Goal: Task Accomplishment & Management: Complete application form

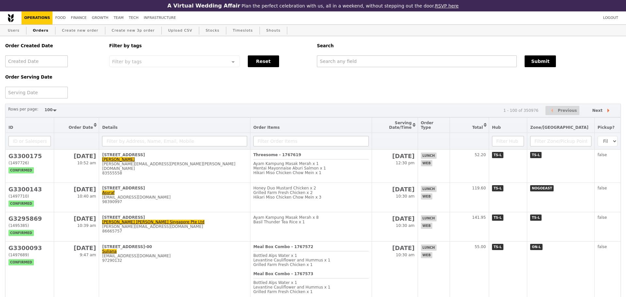
select select "100"
click at [128, 121] on th "Details" at bounding box center [174, 125] width 151 height 15
click at [77, 33] on link "Create new order" at bounding box center [80, 31] width 42 height 12
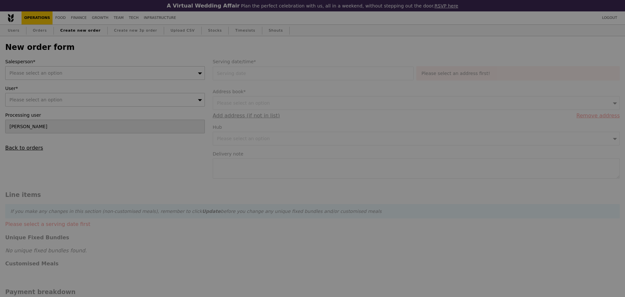
type input "Confirm"
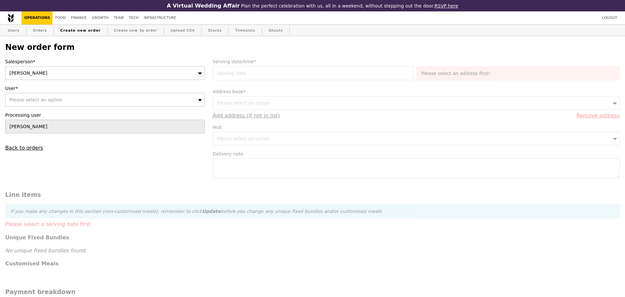
click at [70, 98] on div "Please select an option" at bounding box center [105, 100] width 200 height 14
click at [179, 101] on input "User*" at bounding box center [105, 99] width 199 height 13
type input "hemalata"
type input "Confirm"
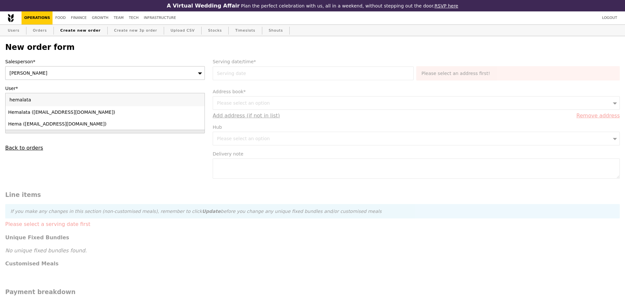
type input "hemalata"
click at [155, 114] on div "Hemalata (hemalata.c@jll.com)" at bounding box center [105, 112] width 194 height 7
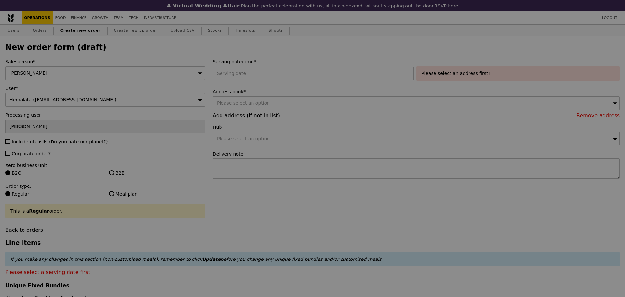
type input "Confirm"
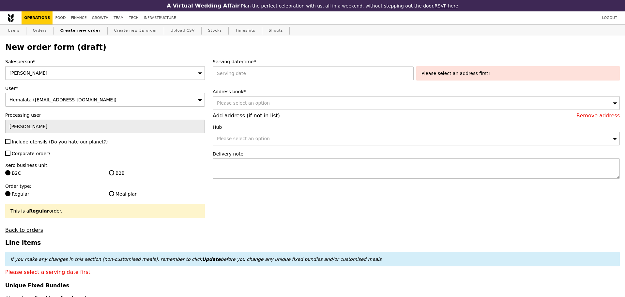
click at [56, 145] on span "Include utensils (Do you hate our planet?)" at bounding box center [60, 141] width 96 height 5
click at [10, 144] on input "Include utensils (Do you hate our planet?)" at bounding box center [7, 141] width 5 height 5
checkbox input "true"
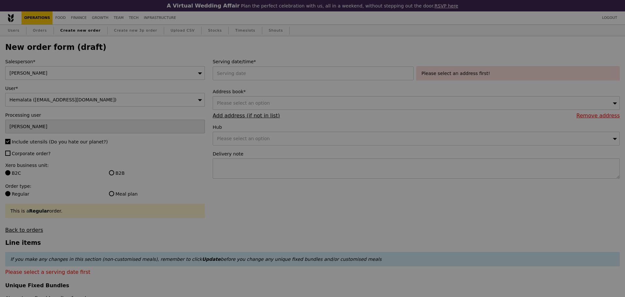
type input "Confirm"
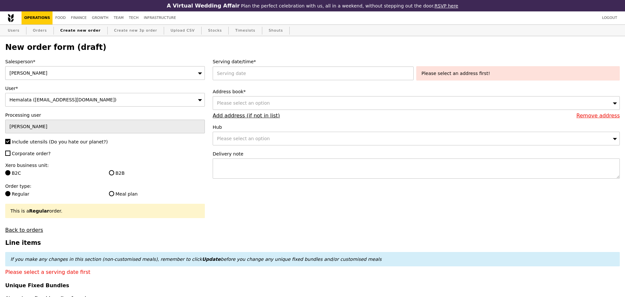
click at [38, 156] on span "Corporate order?" at bounding box center [31, 153] width 39 height 5
click at [10, 156] on input "Corporate order?" at bounding box center [7, 153] width 5 height 5
checkbox input "true"
click at [74, 34] on link "Create new order" at bounding box center [81, 31] width 46 height 12
click at [38, 31] on link "Orders" at bounding box center [39, 31] width 19 height 12
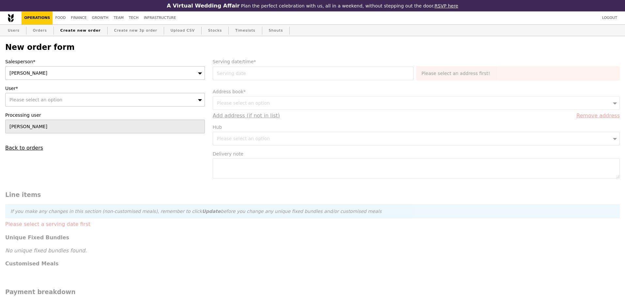
click at [58, 100] on div "Please select an option" at bounding box center [105, 100] width 200 height 14
type input "[EMAIL_ADDRESS][DOMAIN_NAME]"
type input "Confirm"
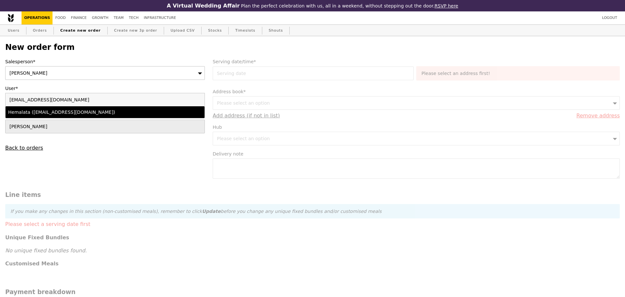
type input "[EMAIL_ADDRESS][DOMAIN_NAME]"
click at [55, 115] on div "Hemalata ([EMAIL_ADDRESS][DOMAIN_NAME])" at bounding box center [80, 112] width 145 height 7
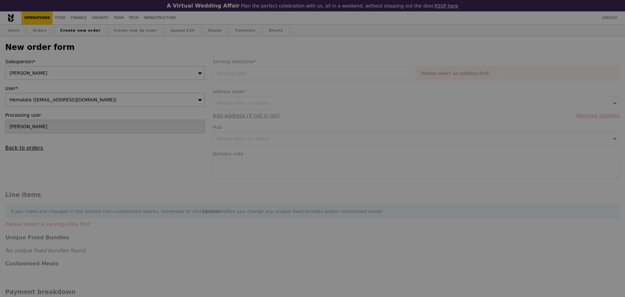
type input "Confirm"
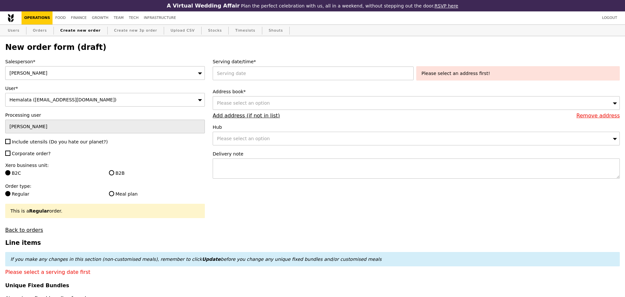
click at [33, 143] on span "Include utensils (Do you hate our planet?)" at bounding box center [60, 141] width 96 height 5
click at [10, 143] on input "Include utensils (Do you hate our planet?)" at bounding box center [7, 141] width 5 height 5
checkbox input "true"
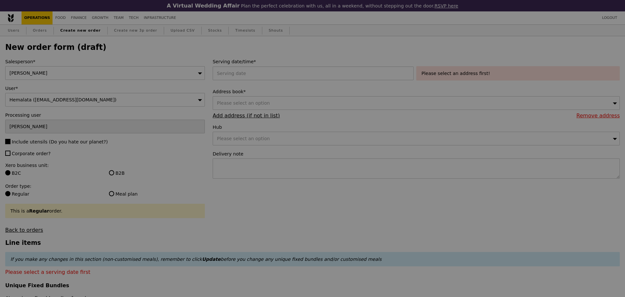
type input "Confirm"
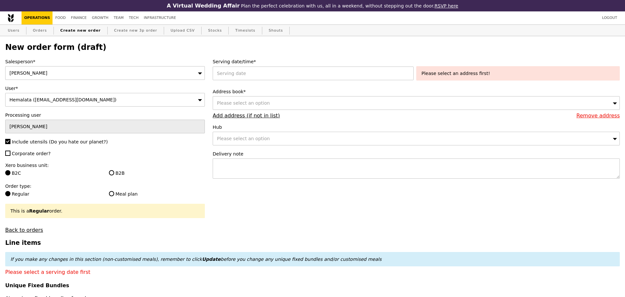
click at [27, 155] on span "Corporate order?" at bounding box center [31, 153] width 39 height 5
click at [10, 155] on input "Corporate order?" at bounding box center [7, 153] width 5 height 5
checkbox input "true"
click at [130, 176] on label "B2B" at bounding box center [157, 173] width 96 height 7
click at [114, 176] on input "B2B" at bounding box center [111, 172] width 5 height 5
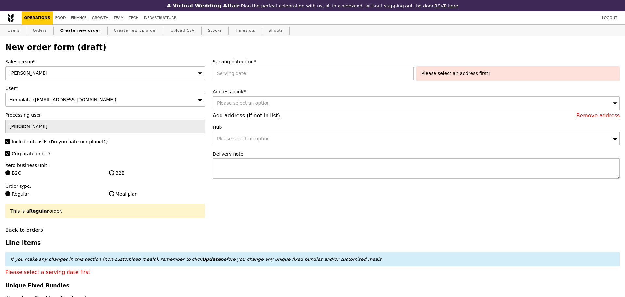
radio input "true"
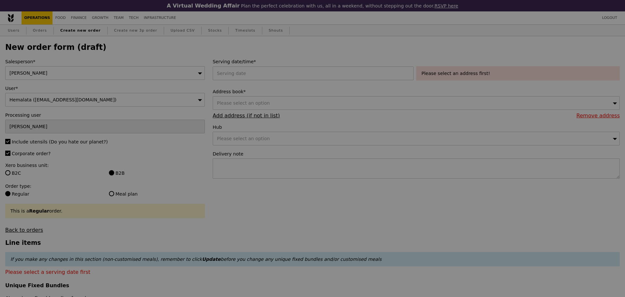
type input "Confirm"
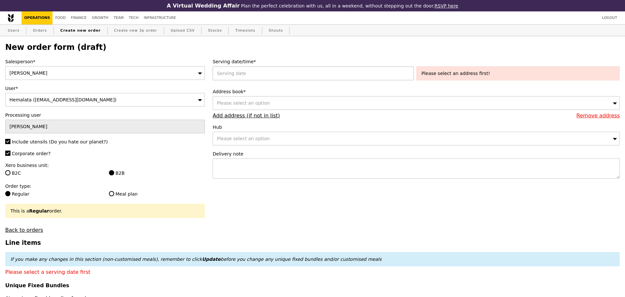
click at [269, 77] on div at bounding box center [315, 74] width 204 height 14
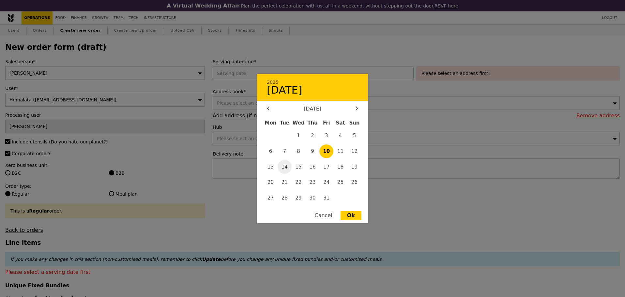
click at [288, 168] on span "14" at bounding box center [285, 167] width 14 height 14
type input "14 Oct 2025"
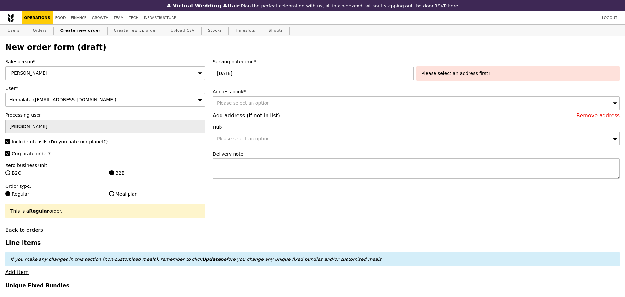
click at [263, 106] on span "Please select an option" at bounding box center [243, 102] width 53 height 5
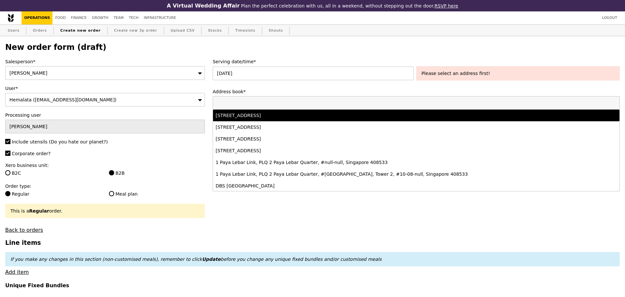
click at [303, 121] on li "1 Paya Lebar Link, PLQ 2 Paya Lebar Quarter, #-, Singapore 408533" at bounding box center [416, 116] width 406 height 12
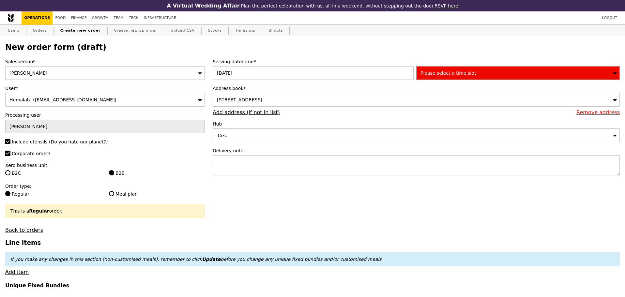
click at [467, 73] on span "Please select a time slot" at bounding box center [448, 72] width 55 height 5
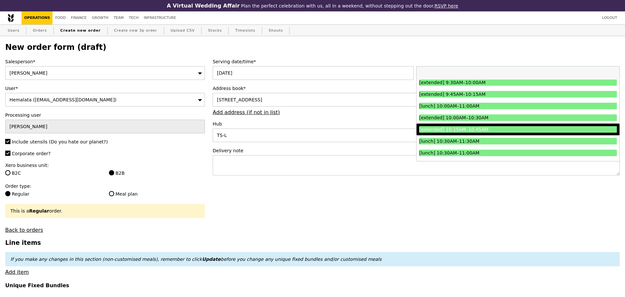
scroll to position [163, 0]
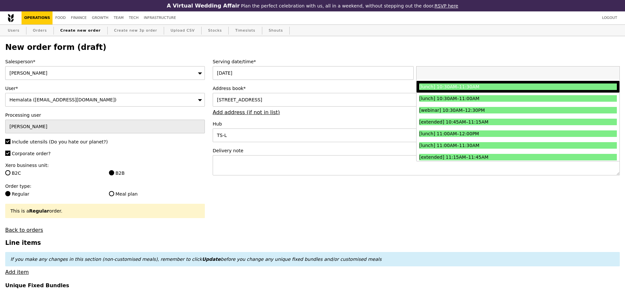
click at [487, 93] on li "[lunch] 10:30AM–11:30AM" at bounding box center [518, 87] width 203 height 12
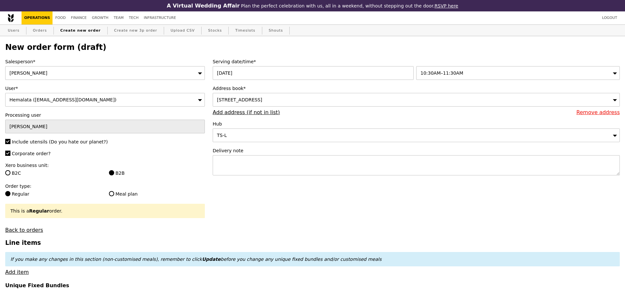
type input "Confirm"
click at [244, 167] on textarea at bounding box center [416, 165] width 407 height 20
type textarea "deliver latest by 1115AM"
type input "Confirm"
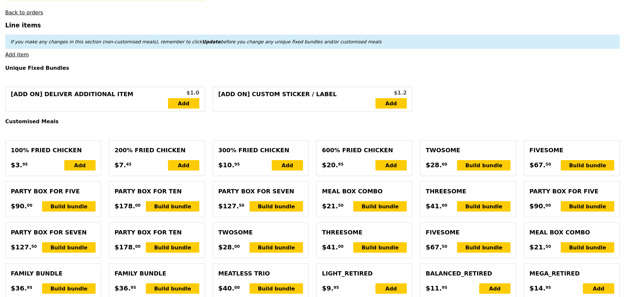
scroll to position [0, 0]
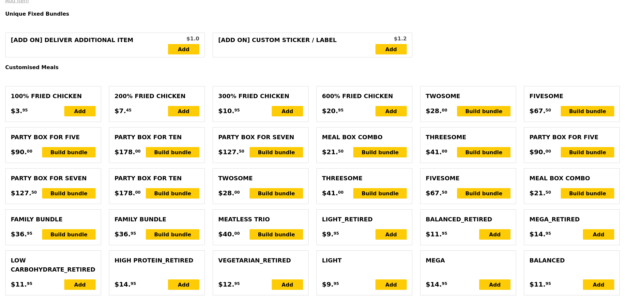
click at [23, 4] on link "Add item" at bounding box center [16, 0] width 23 height 6
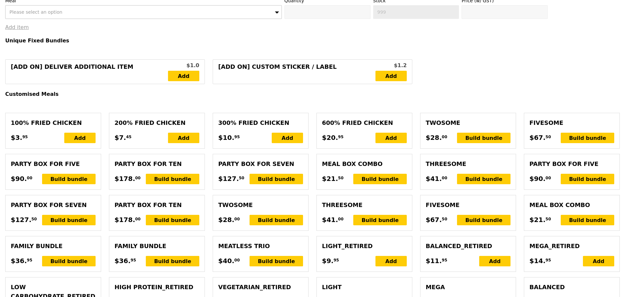
scroll to position [298, 0]
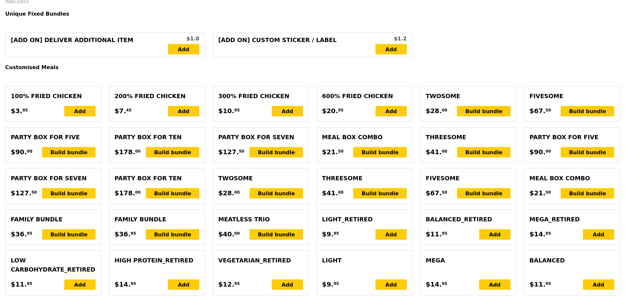
click at [19, 4] on link "Add item" at bounding box center [16, 0] width 23 height 6
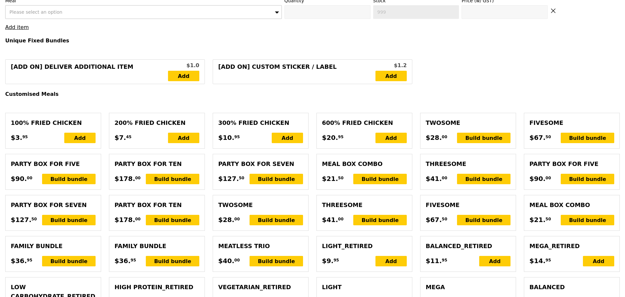
scroll to position [325, 0]
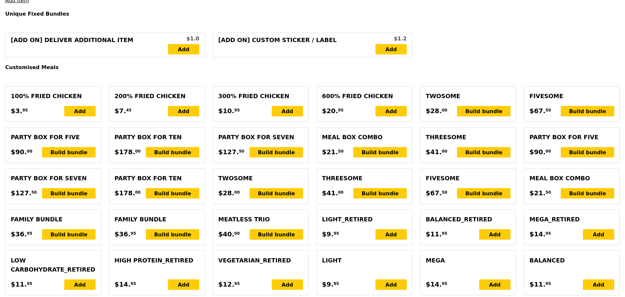
click at [10, 4] on link "Add item" at bounding box center [16, 0] width 23 height 6
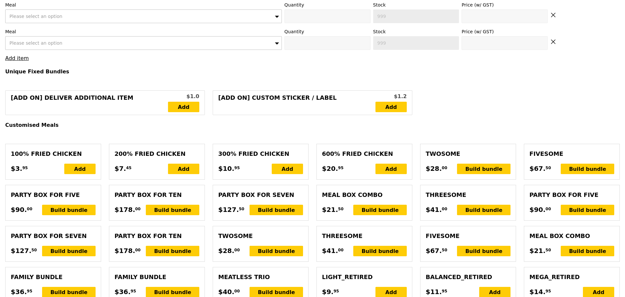
scroll to position [243, 0]
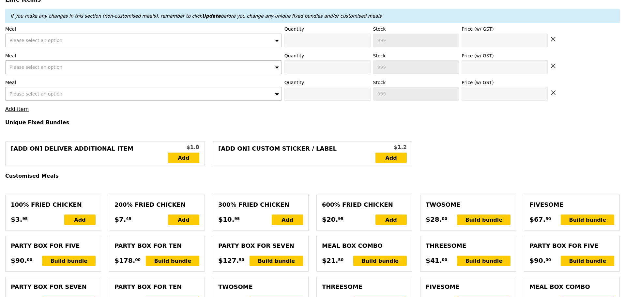
click at [131, 32] on label "Meal" at bounding box center [143, 29] width 277 height 7
click at [130, 43] on div "Please select an option" at bounding box center [143, 41] width 277 height 14
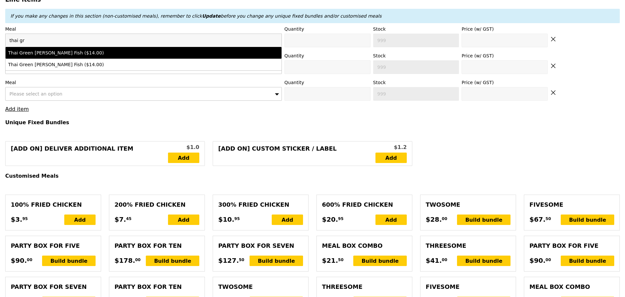
type input "thai gre"
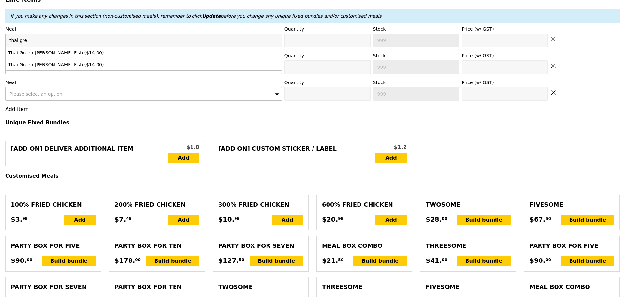
click at [133, 54] on li "Thai Green Curry Fish ($14.00)" at bounding box center [144, 53] width 276 height 12
type input "Confirm anyway"
type input "0"
type input "473"
type input "14.0"
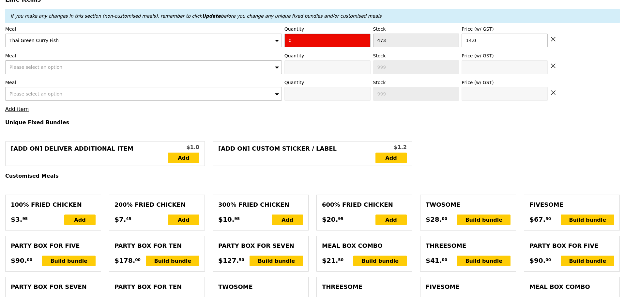
drag, startPoint x: 336, startPoint y: 42, endPoint x: 230, endPoint y: 73, distance: 111.0
type input "Confirm"
type input "3"
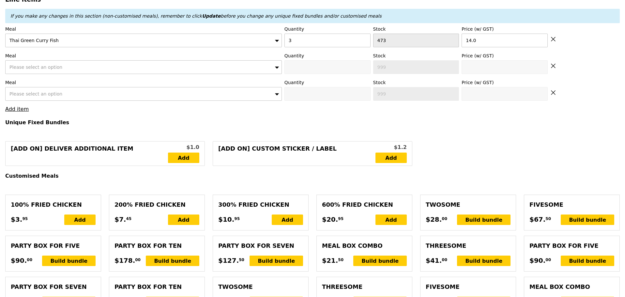
click at [110, 74] on div "Please select an option" at bounding box center [143, 67] width 277 height 14
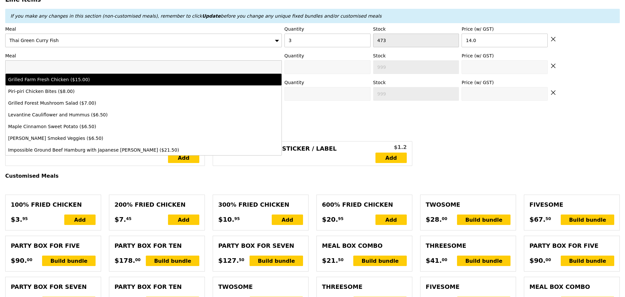
type input "Loading..."
type input "42.00"
type input "5.23"
type input "5.70"
type input "47.70"
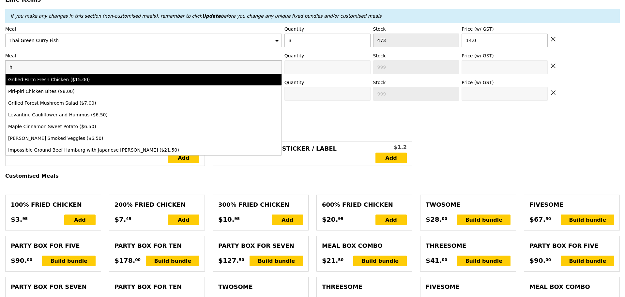
type input "ho"
type input "Confirm"
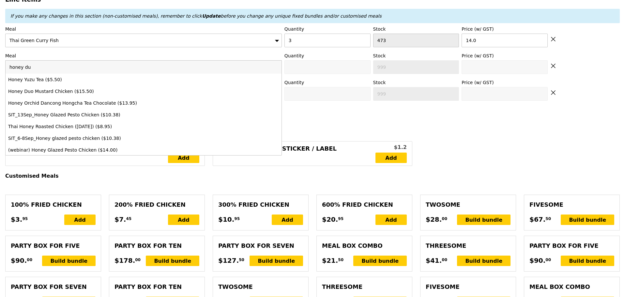
type input "honey duo"
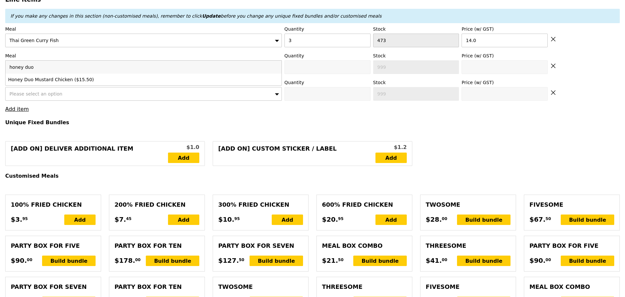
click at [173, 83] on div "Honey Duo Mustard Chicken ($15.50)" at bounding box center [109, 79] width 203 height 7
type input "Confirm anyway"
type input "0"
type input "494"
type input "15.5"
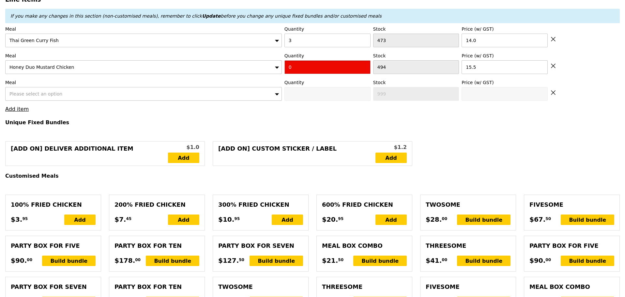
drag, startPoint x: 305, startPoint y: 75, endPoint x: 222, endPoint y: 127, distance: 98.1
type input "Confirm"
type input "3"
click at [218, 147] on div "[Add on] Custom Sticker / Label $1.2 Add" at bounding box center [313, 153] width 200 height 25
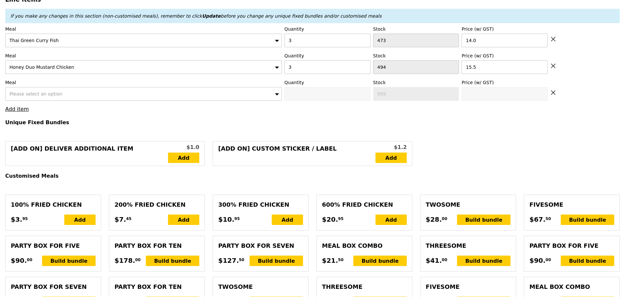
click at [116, 101] on div "Please select an option" at bounding box center [143, 94] width 277 height 14
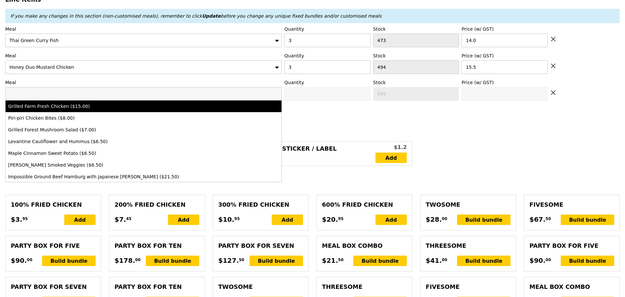
type input "Loading..."
type input "88.50"
type input "3.62"
type input "3.95"
type input "92.45"
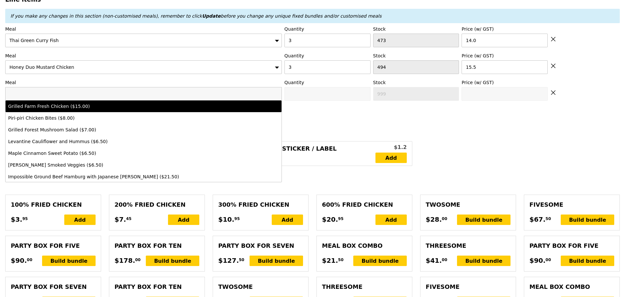
type input "Confirm"
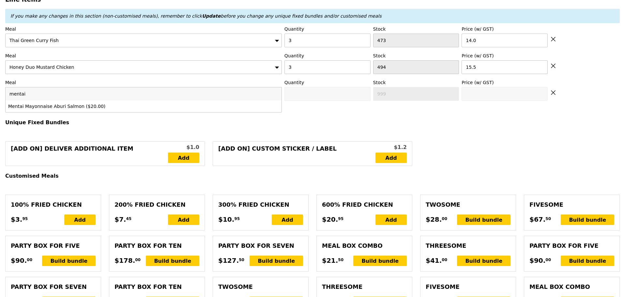
type input "mentai"
click at [86, 108] on div "Mentai Mayonnaise Aburi Salmon ($20.00)" at bounding box center [109, 106] width 203 height 7
type input "Confirm anyway"
type input "0"
type input "488"
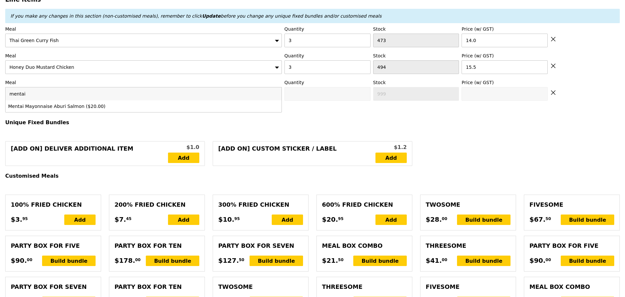
type input "20.0"
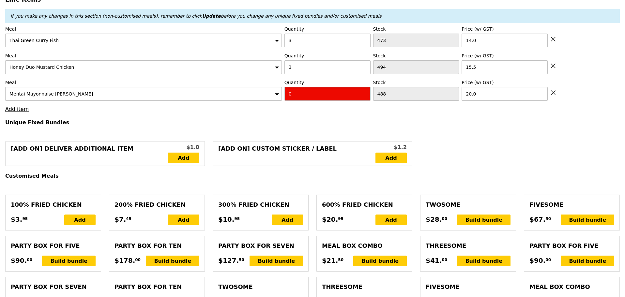
drag, startPoint x: 311, startPoint y: 99, endPoint x: 182, endPoint y: 120, distance: 130.6
type input "Confirm"
type input "4"
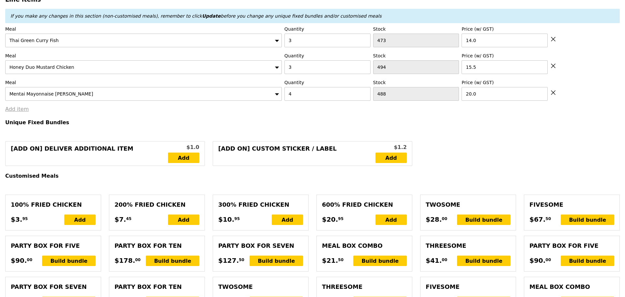
click at [16, 112] on link "Add item" at bounding box center [16, 109] width 23 height 6
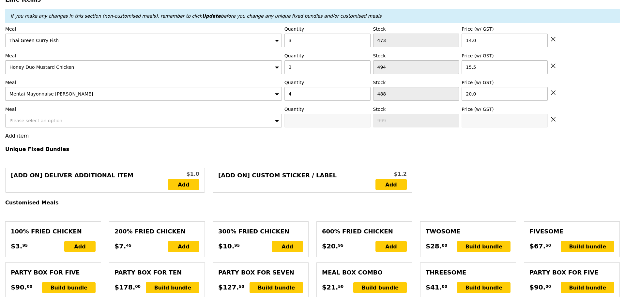
click at [44, 113] on label "Meal" at bounding box center [143, 109] width 277 height 7
type input "Loading..."
click at [45, 123] on span "Please select an option" at bounding box center [35, 120] width 53 height 5
type input "168.50"
type input "172.45"
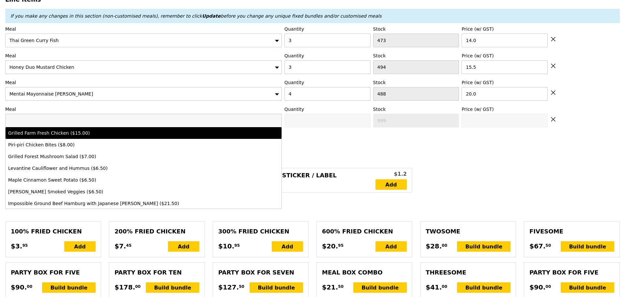
type input "Confirm"
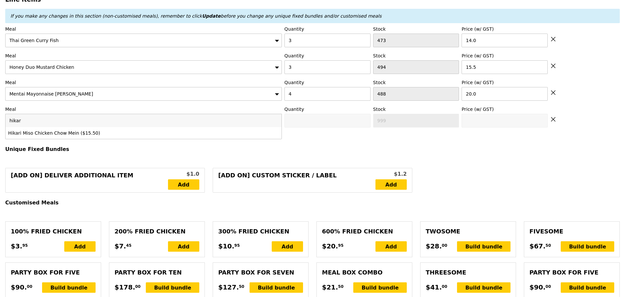
type input "hikari"
click at [236, 136] on div "Hikari Miso Chicken Chow Mein ($15.50)" at bounding box center [143, 133] width 271 height 7
type input "Confirm anyway"
type input "0"
type input "495"
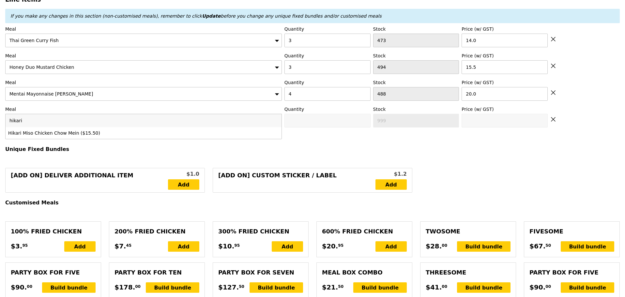
type input "15.5"
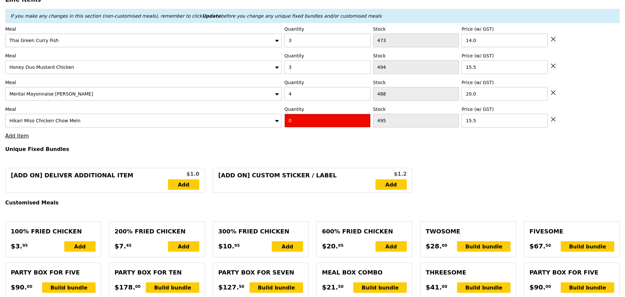
drag, startPoint x: 314, startPoint y: 123, endPoint x: 239, endPoint y: 138, distance: 77.2
type input "Confirm"
type input "2"
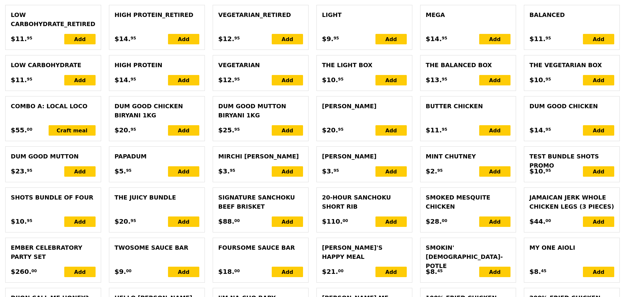
scroll to position [1520, 0]
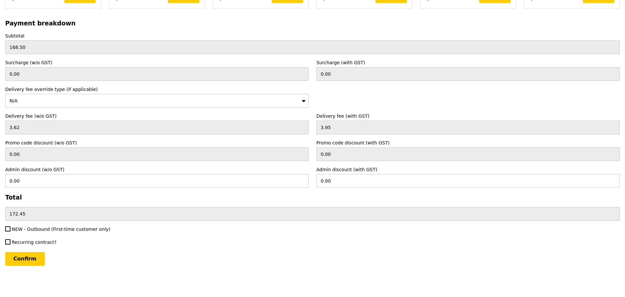
type input "Loading..."
type input "199.50"
type input "203.45"
click at [18, 264] on input "Confirm" at bounding box center [24, 259] width 39 height 14
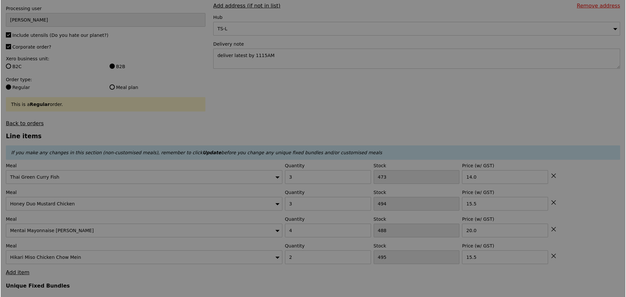
scroll to position [0, 0]
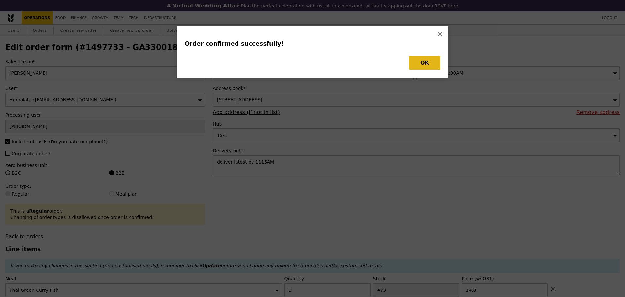
click at [425, 54] on div "Order confirmed successfully! OK" at bounding box center [312, 52] width 271 height 52
click at [427, 62] on button "OK" at bounding box center [424, 63] width 31 height 14
type input "Loading..."
checkbox input "false"
type input "2"
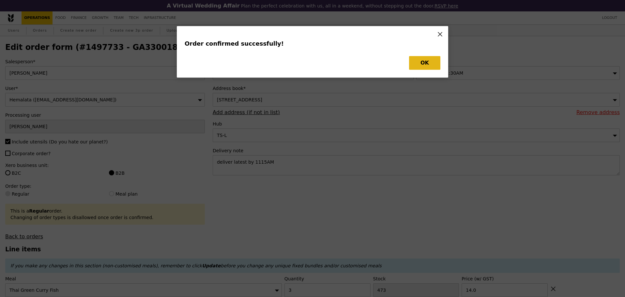
type input "495"
type input "15.50"
type input "4"
type input "488"
type input "20.00"
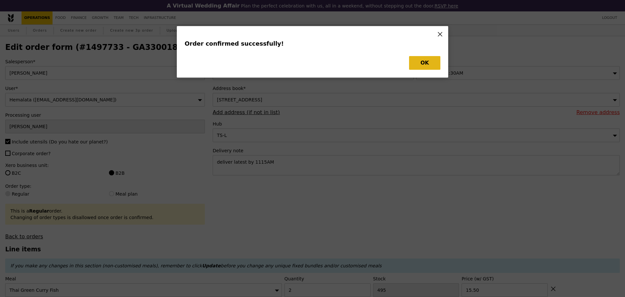
type input "3"
type input "494"
type input "15.50"
type input "3"
type input "473"
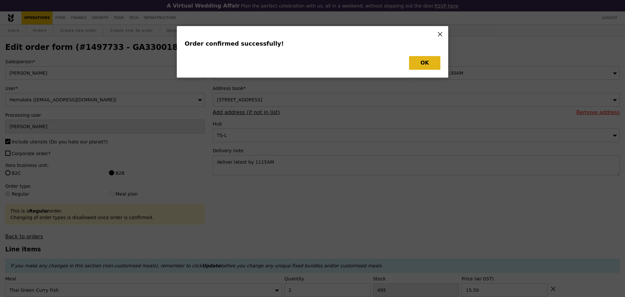
type input "14.00"
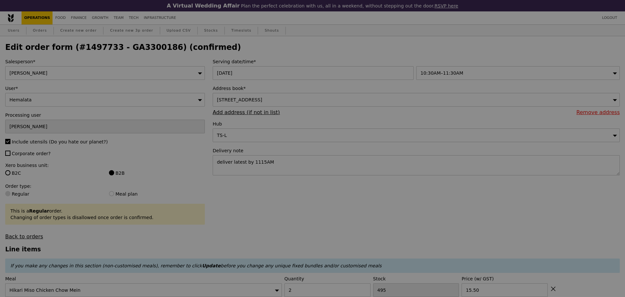
type input "493"
type input "484"
type input "491"
type input "470"
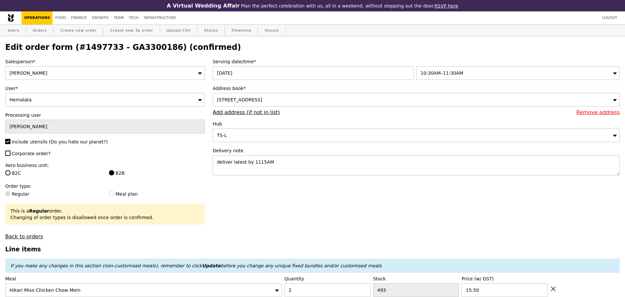
type input "Update"
drag, startPoint x: 111, startPoint y: 49, endPoint x: 152, endPoint y: 49, distance: 41.4
click at [152, 49] on h2 "Edit order form (#1497733 - GA3300186) (confirmed)" at bounding box center [312, 47] width 615 height 9
copy h2 "GA3300186"
click at [37, 31] on link "Orders" at bounding box center [39, 31] width 19 height 12
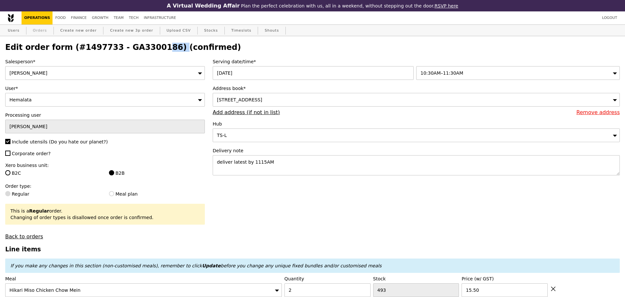
click at [38, 32] on link "Orders" at bounding box center [39, 31] width 19 height 12
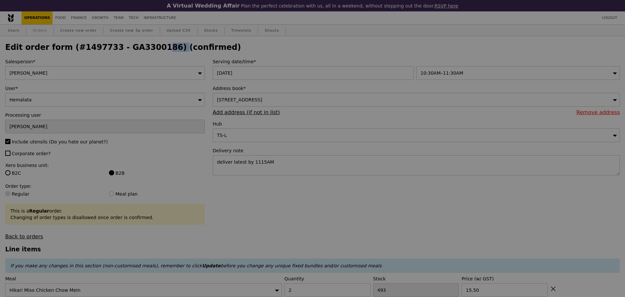
select select "100"
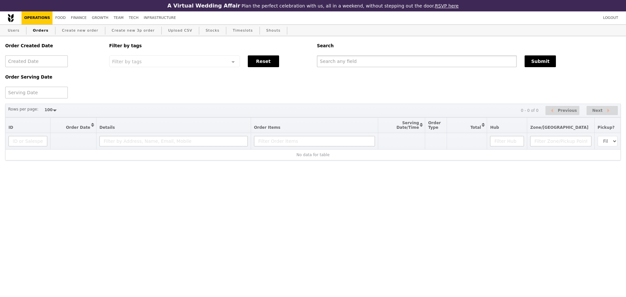
click at [370, 60] on input "text" at bounding box center [417, 61] width 200 height 12
paste input "GA3300186"
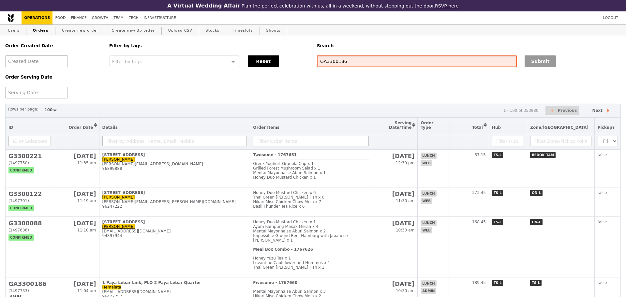
type input "GA3300186"
click at [536, 62] on button "Submit" at bounding box center [540, 61] width 31 height 12
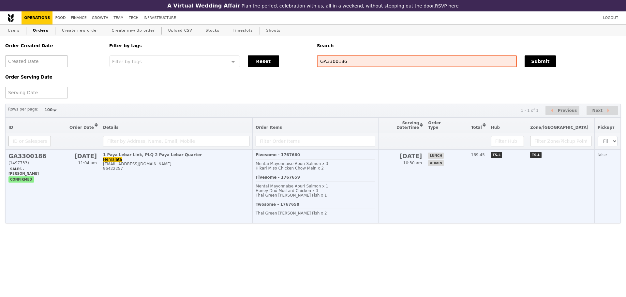
click at [187, 165] on td "1 Paya Lebar Link, PLQ 2 Paya Lebar Quarter Hemalata hemalata.c@jll.com 96422257" at bounding box center [176, 187] width 153 height 74
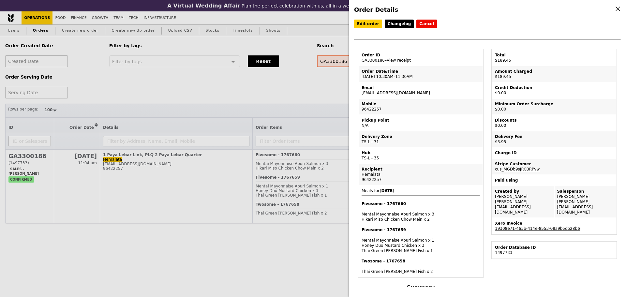
click at [535, 226] on link "19308e71-463b-414e-8553-08a9b5db28b6" at bounding box center [537, 228] width 85 height 5
click at [420, 178] on div "96422257" at bounding box center [421, 179] width 118 height 5
drag, startPoint x: 360, startPoint y: 93, endPoint x: 400, endPoint y: 93, distance: 40.8
click at [400, 93] on td "Email hemalata.c@jll.com" at bounding box center [421, 91] width 124 height 16
copy td "hemalata.c@jll.com"
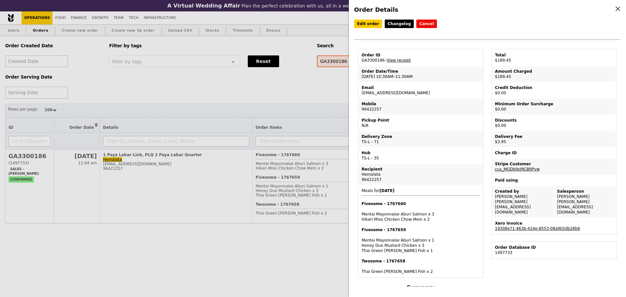
click at [511, 221] on div "Xero Invoice" at bounding box center [554, 223] width 118 height 5
click at [511, 226] on link "19308e71-463b-414e-8553-08a9b5db28b6" at bounding box center [537, 228] width 85 height 5
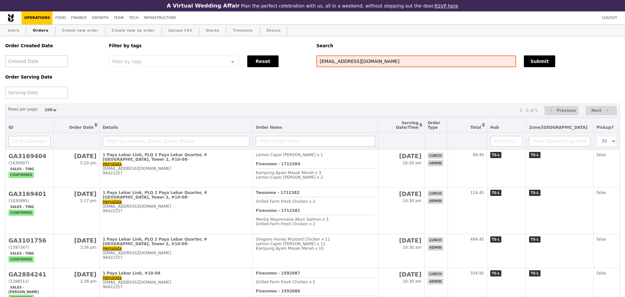
select select "100"
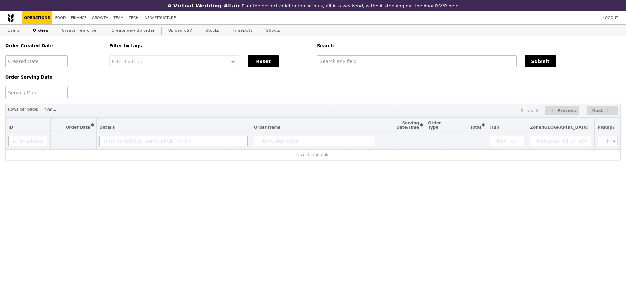
select select "100"
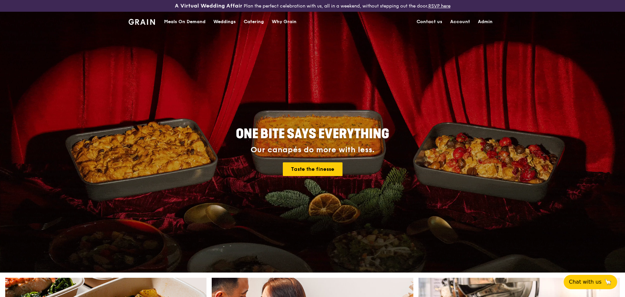
click at [186, 16] on div "Meals On Demand" at bounding box center [184, 22] width 41 height 20
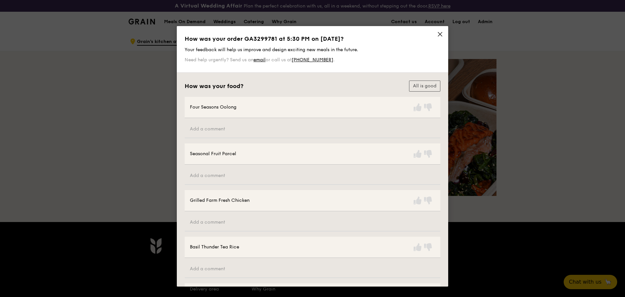
click at [442, 37] on div "How was your order GA3299781 at 5:30 PM on October 9? Your feedback will help u…" at bounding box center [313, 49] width 264 height 36
click at [438, 34] on icon at bounding box center [440, 34] width 4 height 4
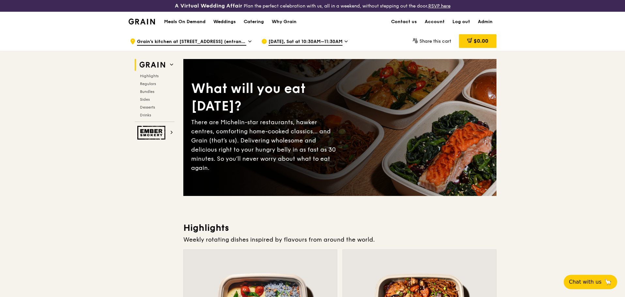
click at [297, 40] on span "Oct 18, Sat at 10:30AM–11:30AM" at bounding box center [305, 41] width 74 height 7
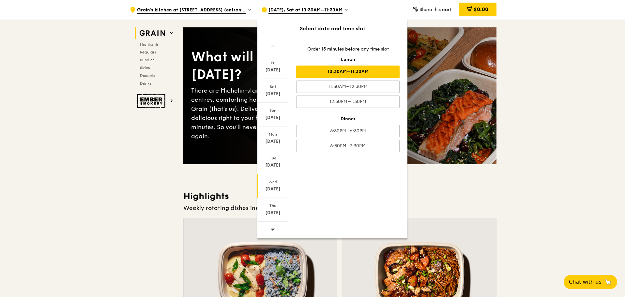
scroll to position [54, 0]
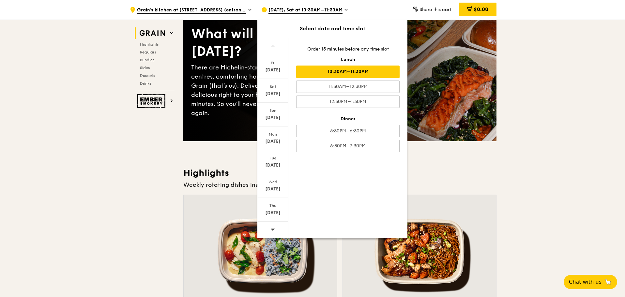
click at [273, 223] on div "Fri Oct 10 Sat Oct 11 Sun Oct 12 Mon Oct 13 Tue Oct 14 Wed Oct 15 Thu Oct 16" at bounding box center [272, 138] width 31 height 200
click at [273, 225] on span at bounding box center [272, 229] width 5 height 15
drag, startPoint x: 274, startPoint y: 190, endPoint x: 300, endPoint y: 63, distance: 129.2
click at [300, 63] on div "Fri Oct 17 Sat Oct 18 Sun Oct 19 Closed Oct 20 Tue Oct 21 Wed Oct 22 Thu Oct 23…" at bounding box center [332, 138] width 150 height 201
click at [271, 63] on div "Fri" at bounding box center [272, 62] width 29 height 5
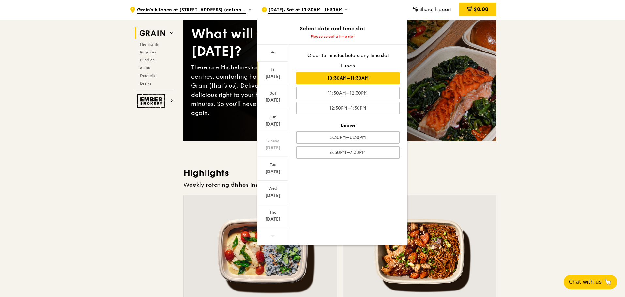
click at [364, 72] on div "10:30AM–11:30AM" at bounding box center [347, 78] width 103 height 12
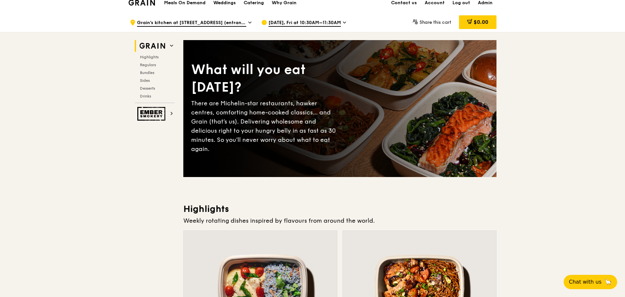
scroll to position [0, 0]
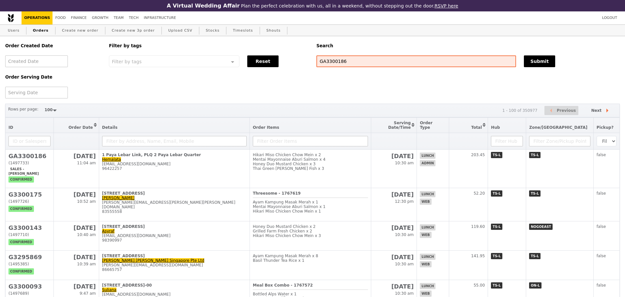
select select "100"
type input "GA3300186"
click at [532, 64] on button "Submit" at bounding box center [539, 61] width 31 height 12
click at [451, 81] on div "Order Created Date Order Serving Date Filter by tags Filter by tags Meal_Plan W…" at bounding box center [313, 67] width 624 height 62
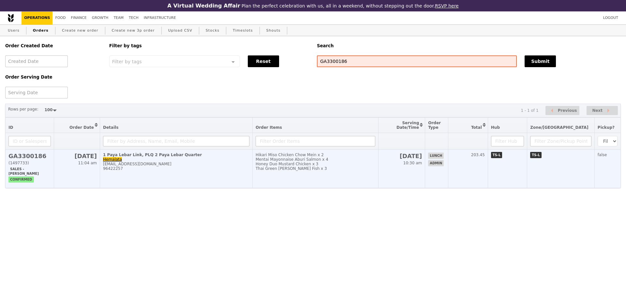
click at [310, 162] on div "Mentai Mayonnaise Aburi Salmon x 4" at bounding box center [316, 159] width 120 height 5
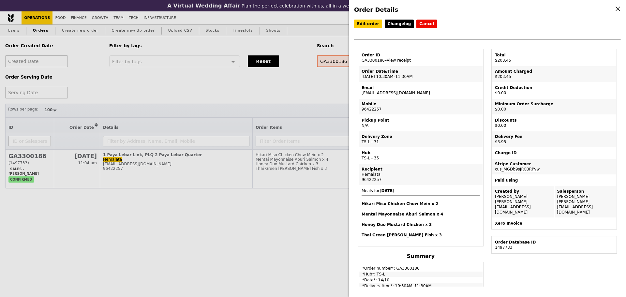
click at [402, 63] on link "View receipt" at bounding box center [399, 60] width 24 height 5
click at [501, 147] on td "Delivery Fee $3.95" at bounding box center [555, 139] width 124 height 16
drag, startPoint x: 360, startPoint y: 94, endPoint x: 405, endPoint y: 97, distance: 44.1
click at [405, 97] on td "Email hemalata.c@jll.com" at bounding box center [421, 91] width 124 height 16
copy td "hemalata.c@jll.com"
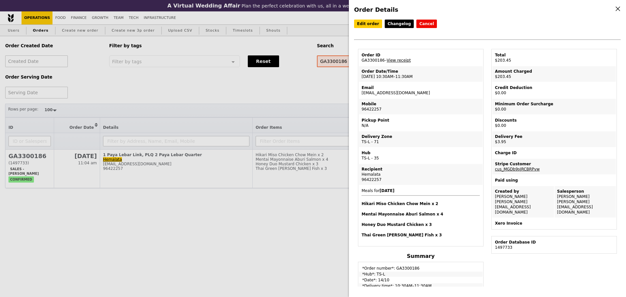
drag, startPoint x: 195, startPoint y: 97, endPoint x: 108, endPoint y: 44, distance: 101.9
click at [196, 97] on div "Order Details Edit order Changelog Cancel Order ID GA3300186 – View receipt Ord…" at bounding box center [313, 148] width 626 height 297
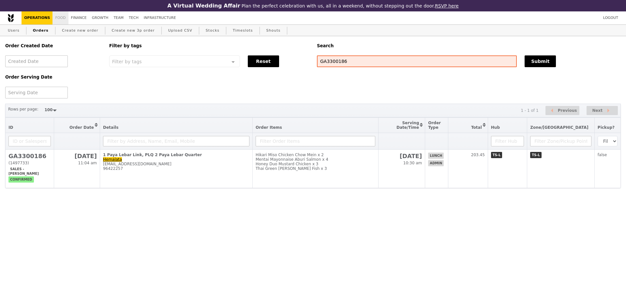
click at [63, 12] on div "A Virtual Wedding Affair Plan the perfect celebration with us, all in a weekend…" at bounding box center [313, 94] width 626 height 188
click at [77, 20] on link "Finance" at bounding box center [79, 17] width 21 height 13
click at [230, 104] on div "Order Created Date Order Serving Date Filter by tags Filter by tags Meal_Plan W…" at bounding box center [313, 112] width 616 height 152
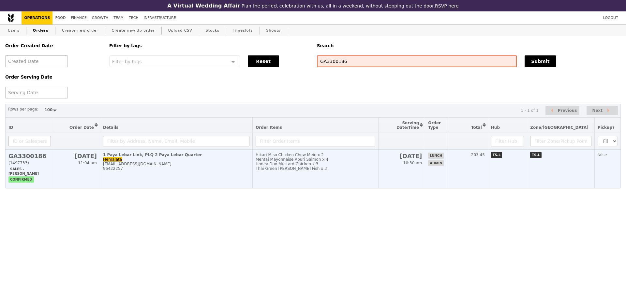
click at [182, 166] on div "hemalata.c@jll.com" at bounding box center [176, 164] width 146 height 5
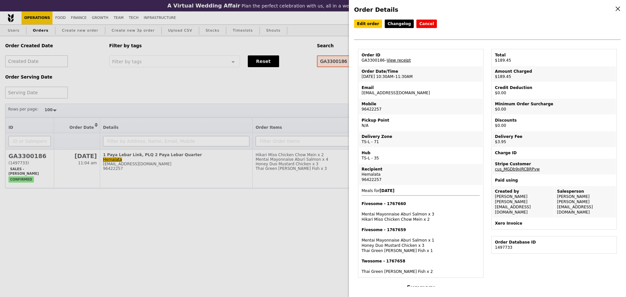
click at [406, 60] on link "View receipt" at bounding box center [399, 60] width 24 height 5
drag, startPoint x: 358, startPoint y: 95, endPoint x: 398, endPoint y: 94, distance: 39.8
click at [398, 94] on table "Order ID GA3300186 – View receipt Order Date/Time 14/10 – 10:30AM–11:30AM Email…" at bounding box center [421, 163] width 126 height 229
copy td "[EMAIL_ADDRESS][DOMAIN_NAME]"
click at [223, 83] on div "Order Details Edit order Changelog Cancel Order ID GA3300186 – View receipt Ord…" at bounding box center [313, 148] width 626 height 297
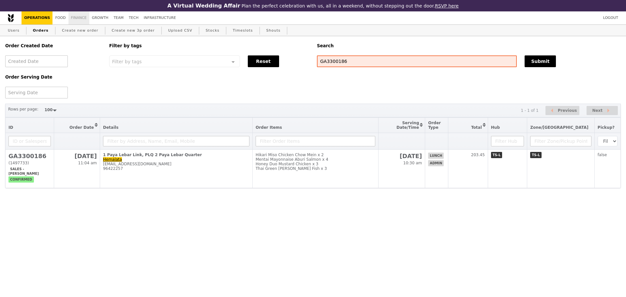
click at [71, 20] on link "Finance" at bounding box center [79, 17] width 21 height 13
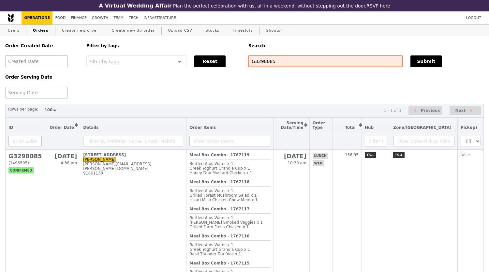
select select "100"
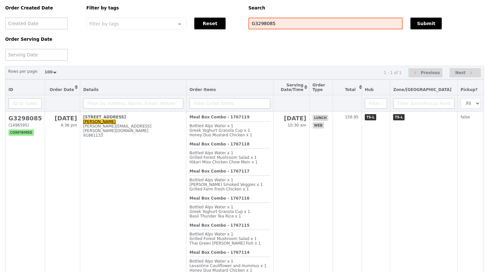
scroll to position [54, 0]
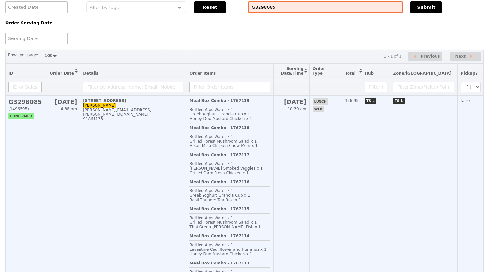
click at [270, 126] on div "Meal Box Combo - 1767119 Bottled Alps Water x 1 Greek Yoghurt Granola Cup x 1 H…" at bounding box center [230, 112] width 81 height 27
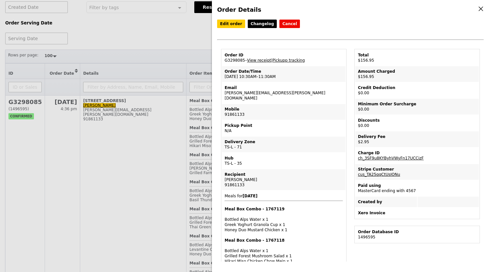
click at [164, 61] on div "Order Details Edit order Changelog Cancel Order ID G3298085 – View receipt | Pi…" at bounding box center [244, 136] width 489 height 272
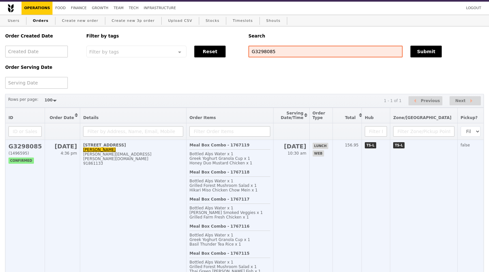
scroll to position [0, 0]
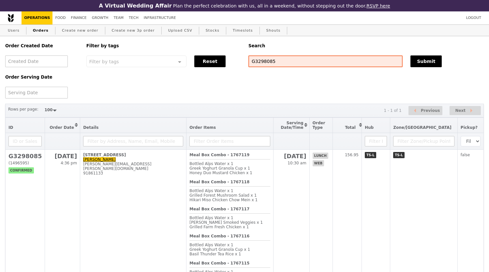
click at [331, 95] on div "Order Created Date Order Serving Date Filter by tags Filter by tags Meal_Plan W…" at bounding box center [244, 67] width 487 height 62
click at [275, 93] on div "Order Created Date Order Serving Date Filter by tags Filter by tags Meal_Plan W…" at bounding box center [244, 67] width 487 height 62
click at [287, 93] on div "Order Created Date Order Serving Date Filter by tags Filter by tags Meal_Plan W…" at bounding box center [244, 67] width 487 height 62
click at [272, 45] on h5 "Search" at bounding box center [367, 45] width 236 height 5
drag, startPoint x: 294, startPoint y: 64, endPoint x: 205, endPoint y: 64, distance: 89.1
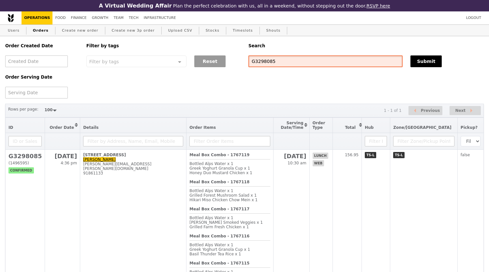
click at [205, 64] on div "Order Created Date Order Serving Date Filter by tags Filter by tags Meal_Plan W…" at bounding box center [244, 67] width 487 height 62
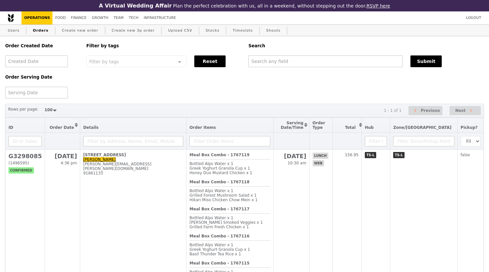
click at [247, 51] on div "Search" at bounding box center [366, 45] width 243 height 19
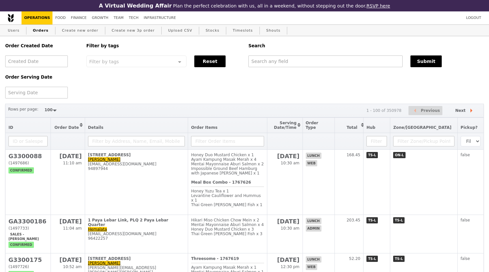
click at [247, 92] on div "Order Created Date Order Serving Date Filter by tags Filter by tags Meal_Plan W…" at bounding box center [244, 67] width 487 height 62
click at [263, 17] on div "Logout Operations Food Finance Growth Team Tech Infrastructure" at bounding box center [244, 17] width 489 height 13
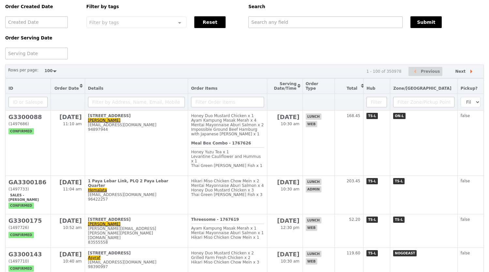
scroll to position [54, 0]
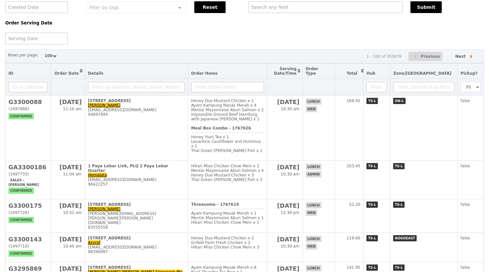
click at [227, 42] on div "Order Created Date Order Serving Date Filter by tags Filter by tags Meal_Plan W…" at bounding box center [244, 13] width 487 height 62
drag, startPoint x: 269, startPoint y: 28, endPoint x: 266, endPoint y: 36, distance: 9.1
click at [269, 28] on div "Order Created Date Order Serving Date Filter by tags Filter by tags Meal_Plan W…" at bounding box center [244, 13] width 487 height 62
click at [268, 73] on th "Order Items" at bounding box center [227, 71] width 79 height 15
click at [373, 42] on div "Order Created Date Order Serving Date Filter by tags Filter by tags Meal_Plan W…" at bounding box center [244, 13] width 487 height 62
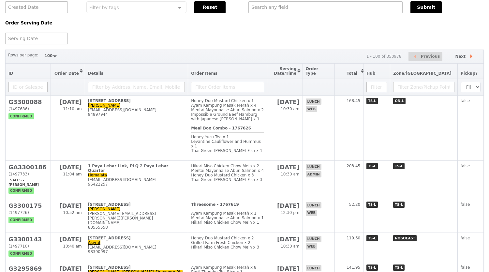
click at [260, 44] on div "Order Created Date Order Serving Date Filter by tags Filter by tags Meal_Plan W…" at bounding box center [244, 13] width 487 height 62
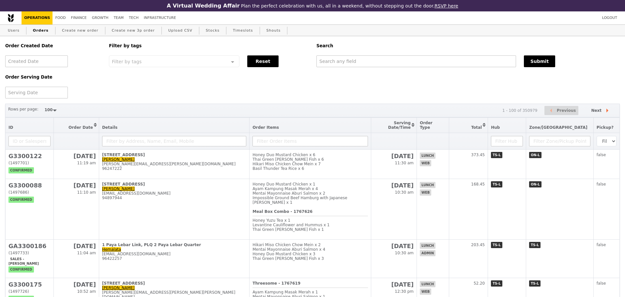
select select "100"
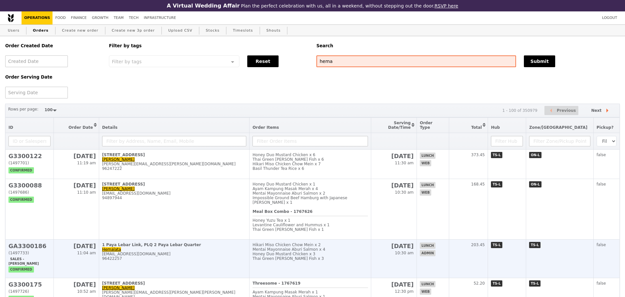
type input "hema"
click at [226, 246] on td "1 Paya Lebar Link, PLQ 2 Paya Lebar Quarter Hemalata [EMAIL_ADDRESS][DOMAIN_NAM…" at bounding box center [174, 259] width 150 height 38
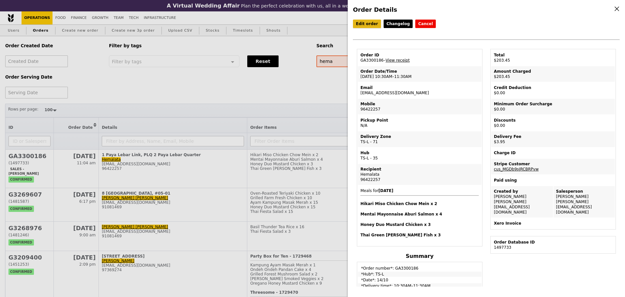
click at [362, 27] on link "Edit order" at bounding box center [367, 24] width 28 height 8
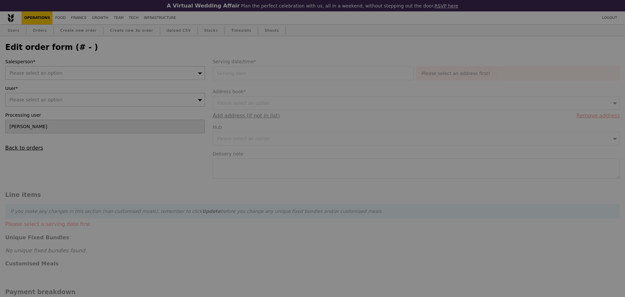
type input "[DATE]"
type textarea "deliver latest by 1115AM"
type input "Loading..."
type input "199.50"
type input "3.62"
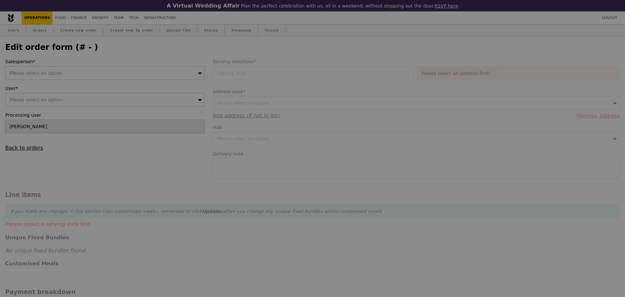
type input "3.95"
type input "203.45"
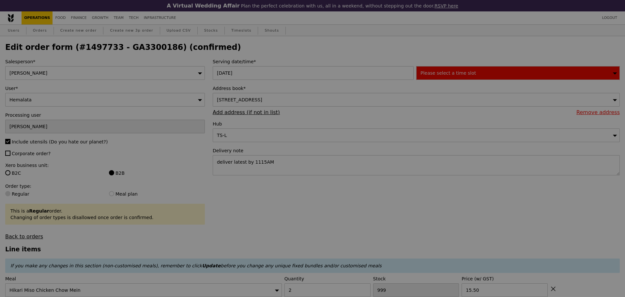
type input "493"
type input "484"
type input "491"
type input "470"
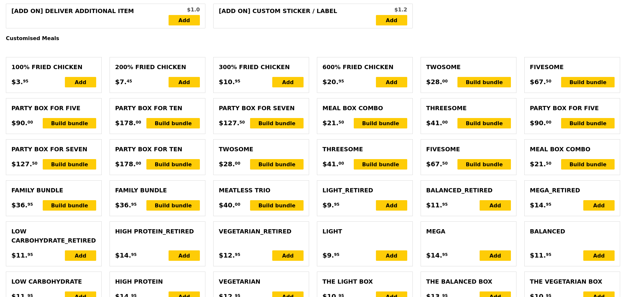
scroll to position [435, 0]
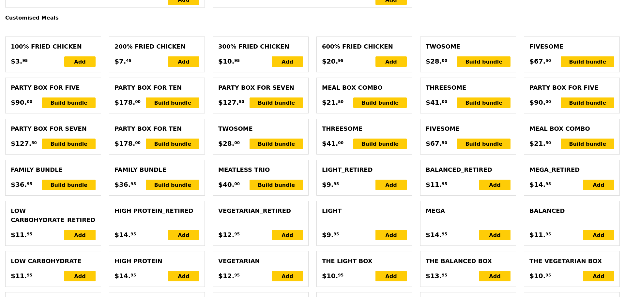
click at [597, 67] on div "Build bundle" at bounding box center [588, 61] width 54 height 10
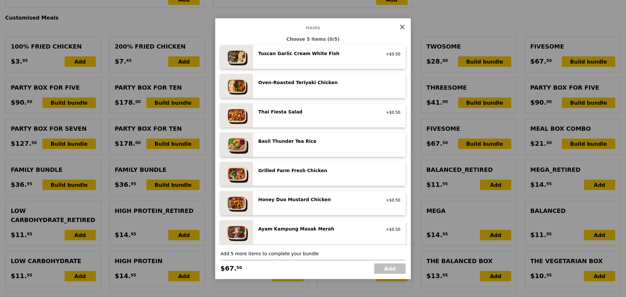
scroll to position [0, 0]
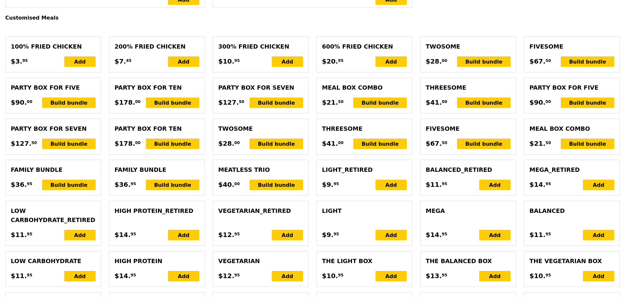
click at [485, 141] on div "Fivesome choice of five mains and an option of drinks, desserts and sides $67. …" at bounding box center [468, 136] width 85 height 25
click at [484, 145] on div "Build bundle" at bounding box center [484, 144] width 54 height 10
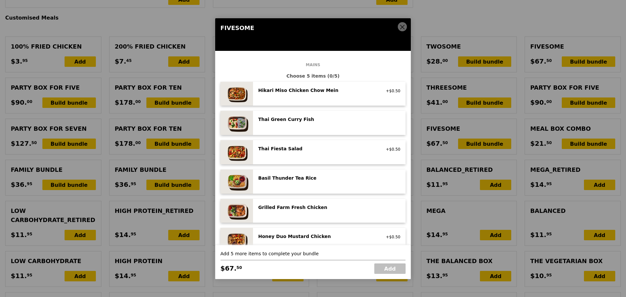
click at [376, 102] on div "Hikari Miso Chicken Chow Mein high protein, contains allium, dairy, egg, soy, w…" at bounding box center [329, 94] width 153 height 24
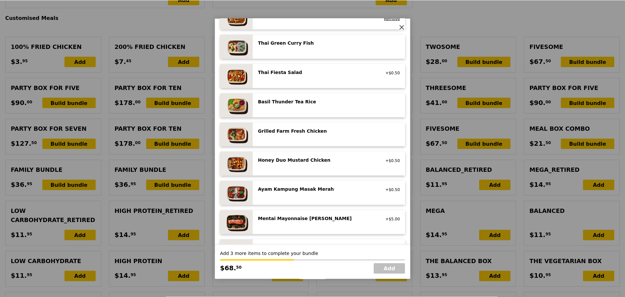
scroll to position [109, 0]
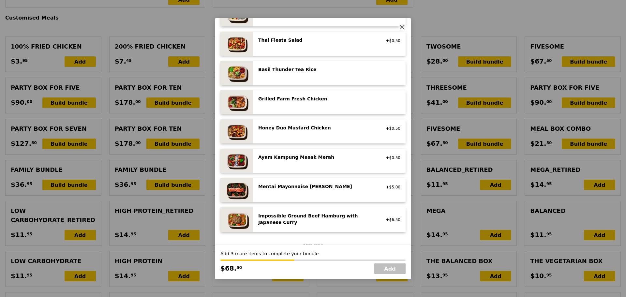
click at [335, 192] on div "Mentai Mayonnaise [PERSON_NAME] pescatarian, contains egg, soy, wheat +$5.00" at bounding box center [329, 190] width 142 height 14
click at [335, 192] on div "Mentai Mayonnaise Aburi Salmon pescatarian, contains egg, soy, wheat" at bounding box center [316, 188] width 125 height 10
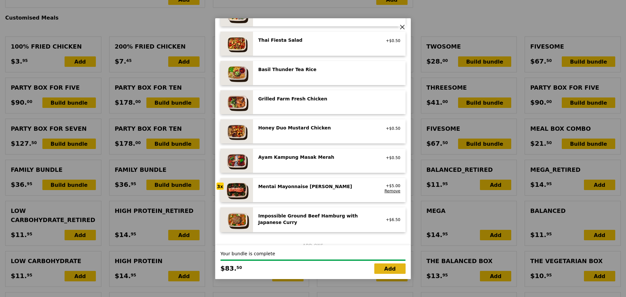
click at [391, 271] on link "Add" at bounding box center [390, 269] width 31 height 10
type input "Loading..."
type input "283.00"
type input "286.95"
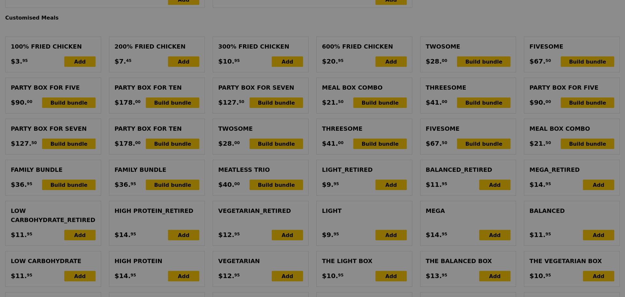
type input "489"
type input "478"
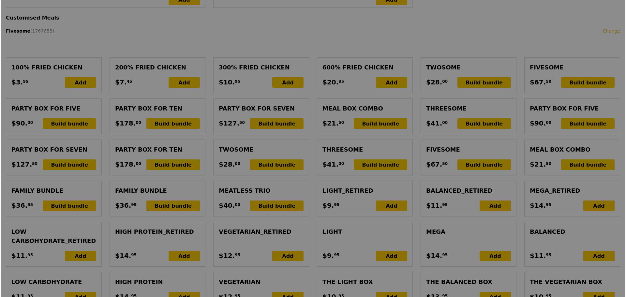
scroll to position [456, 0]
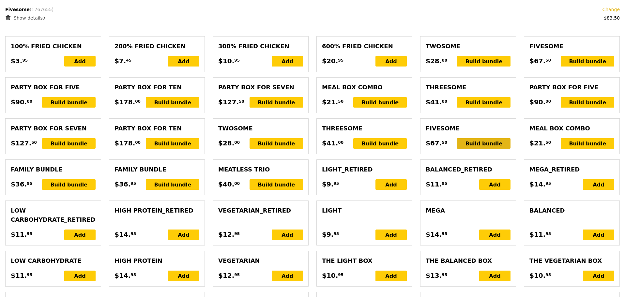
click at [478, 149] on div "Build bundle" at bounding box center [484, 143] width 54 height 10
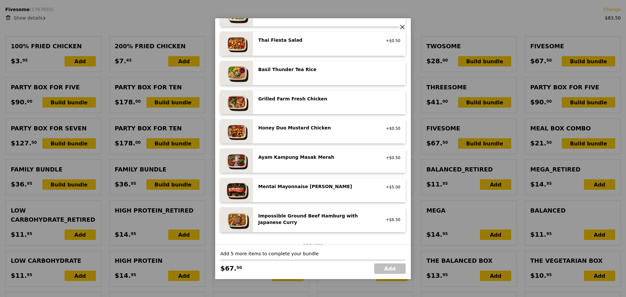
scroll to position [163, 0]
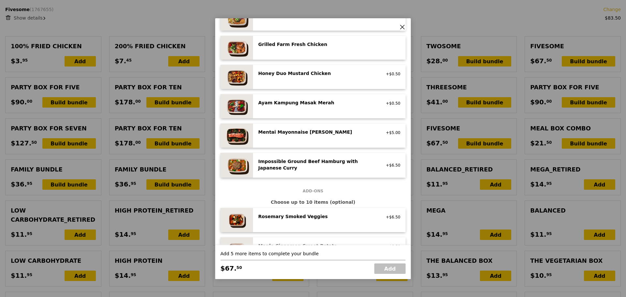
click at [324, 134] on div "Mentai Mayonnaise Aburi Salmon" at bounding box center [316, 132] width 117 height 7
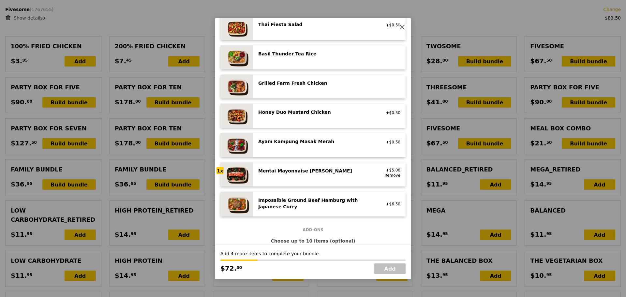
scroll to position [109, 0]
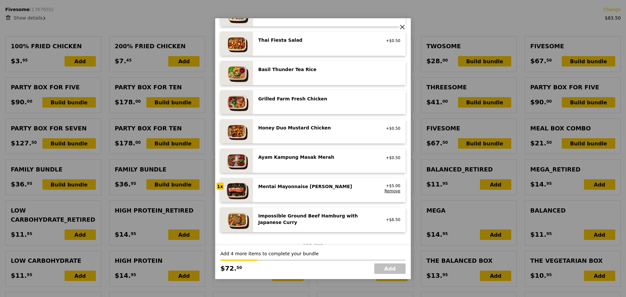
click at [319, 128] on div "Honey Duo Mustard Chicken" at bounding box center [316, 128] width 117 height 7
click at [316, 126] on div "Honey Duo Mustard Chicken" at bounding box center [316, 128] width 117 height 7
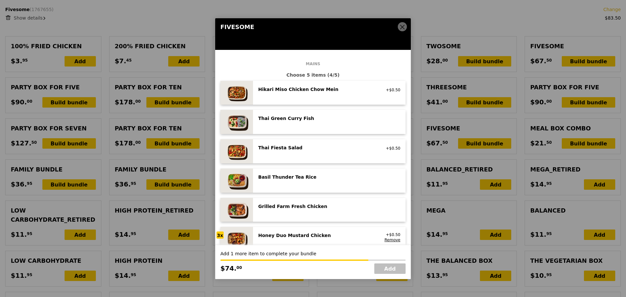
scroll to position [0, 0]
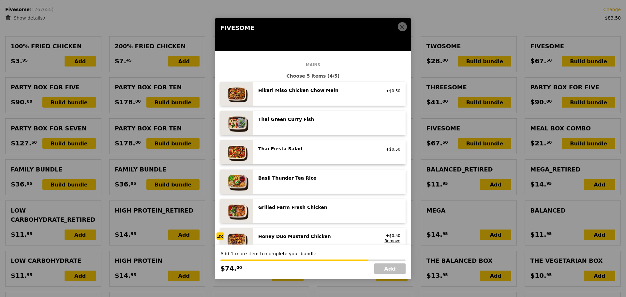
click at [315, 119] on div "Thai Green Curry Fish" at bounding box center [316, 119] width 117 height 7
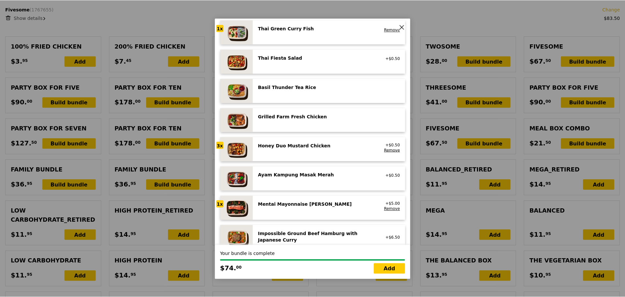
scroll to position [218, 0]
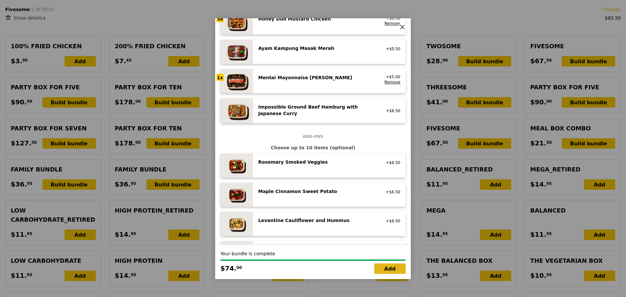
click at [392, 265] on link "Add" at bounding box center [390, 269] width 31 height 10
type input "Loading..."
type input "357.00"
type input "360.95"
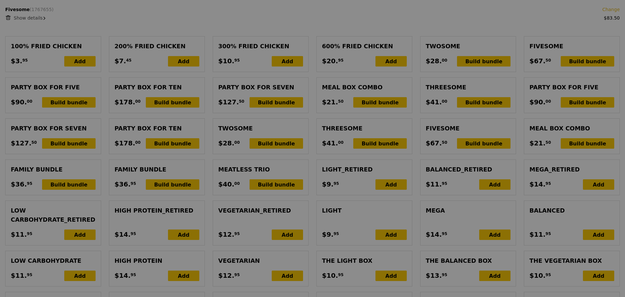
type input "476"
type input "485"
type input "468"
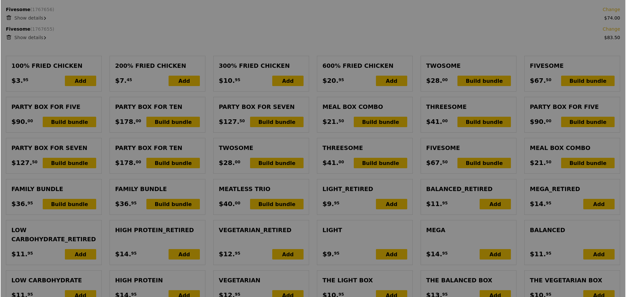
scroll to position [476, 0]
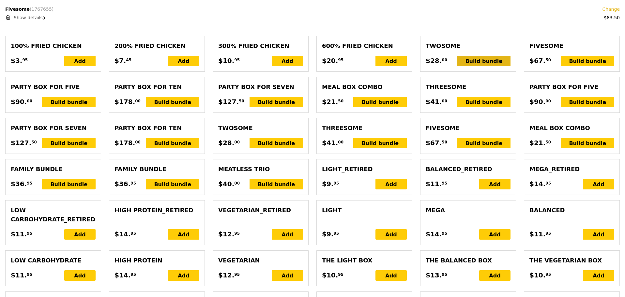
click at [483, 66] on div "Build bundle" at bounding box center [484, 61] width 54 height 10
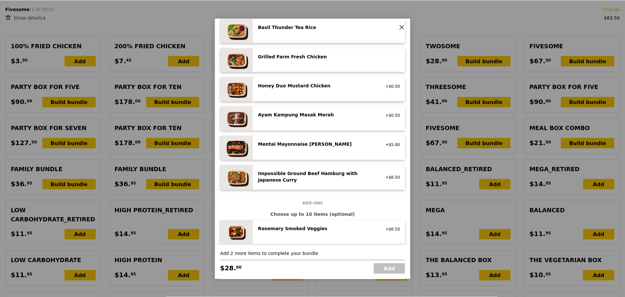
scroll to position [163, 0]
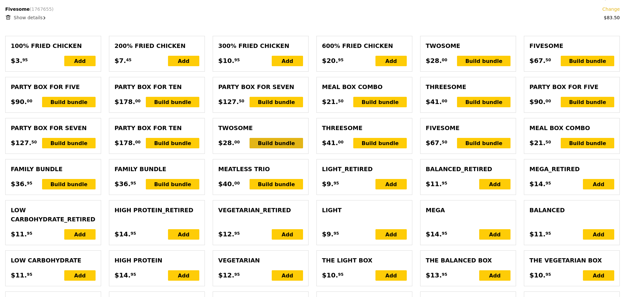
click at [294, 148] on div "Build bundle" at bounding box center [277, 143] width 54 height 10
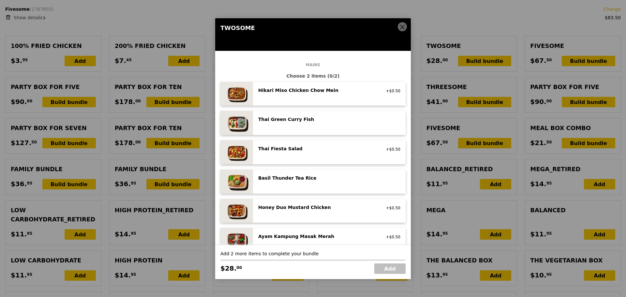
click at [315, 130] on div "Thai Green Curry Fish pescatarian, spicy, contains allium, dairy, shellfish, so…" at bounding box center [329, 123] width 153 height 24
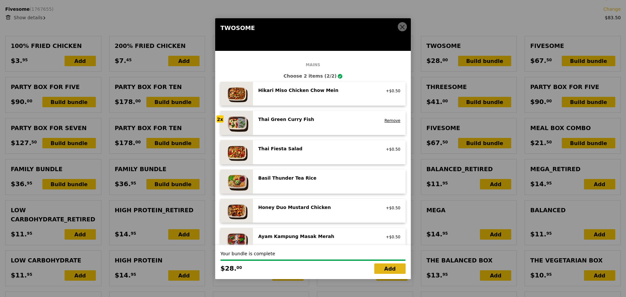
click at [387, 272] on link "Add" at bounding box center [390, 269] width 31 height 10
type input "Loading..."
click at [379, 267] on link "Add" at bounding box center [390, 269] width 31 height 10
type input "385.00"
type input "388.95"
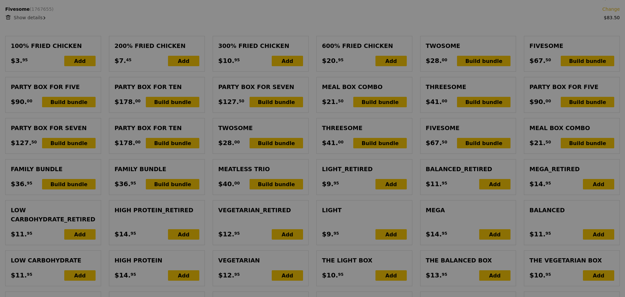
type input "464"
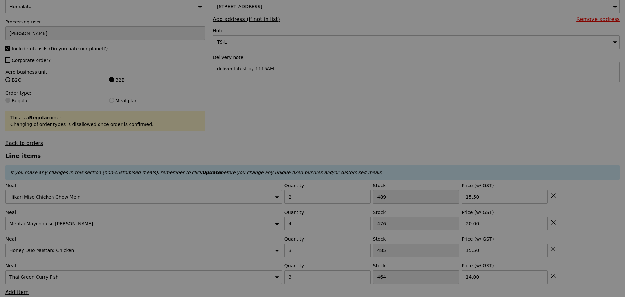
scroll to position [150, 0]
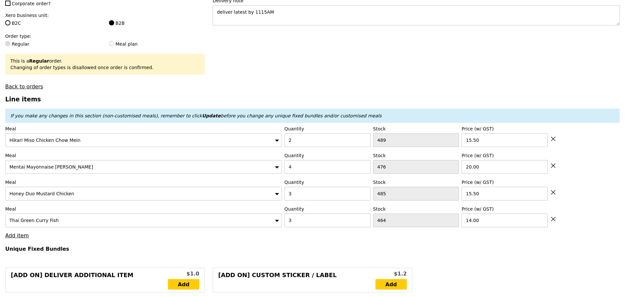
click at [554, 141] on icon at bounding box center [553, 139] width 4 height 4
type input "Loading..."
type input "4"
type input "476"
type input "20.00"
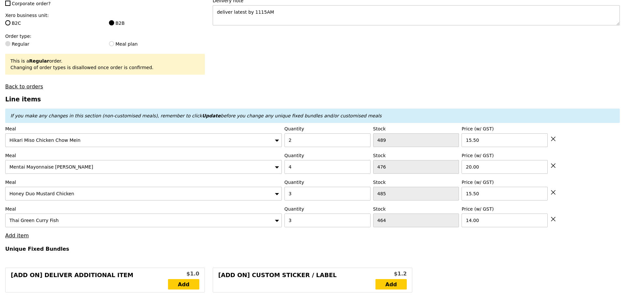
type input "3"
type input "485"
type input "15.50"
type input "464"
type input "14.00"
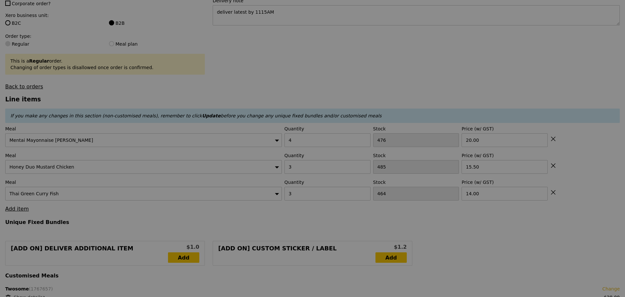
type input "Update"
type input "0.00"
type input "3.95"
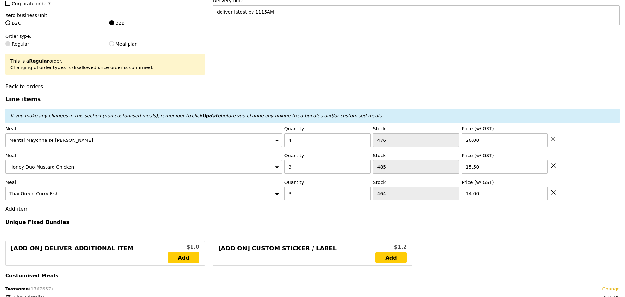
click at [554, 141] on icon at bounding box center [553, 139] width 4 height 4
type input "Loading..."
type input "3"
type input "485"
type input "15.50"
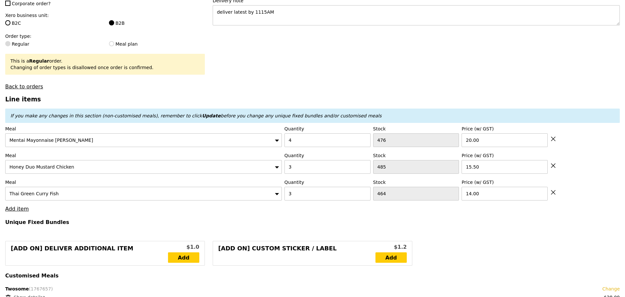
type input "464"
type input "14.00"
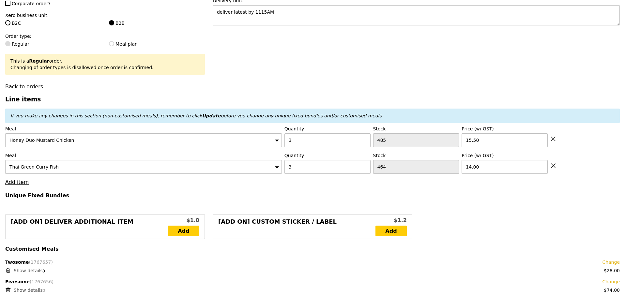
click at [554, 141] on icon at bounding box center [553, 139] width 4 height 4
type input "Loading..."
type input "464"
type input "14.00"
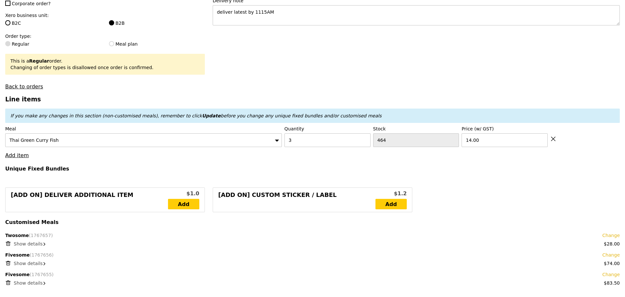
click at [554, 141] on icon at bounding box center [553, 139] width 4 height 4
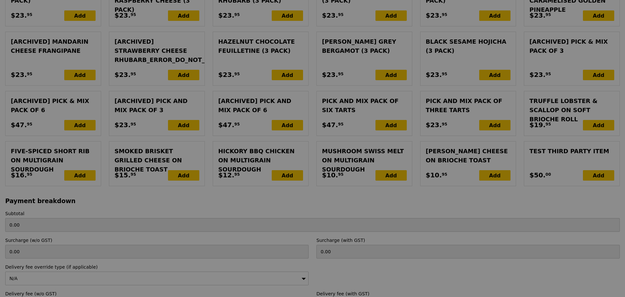
scroll to position [1481, 0]
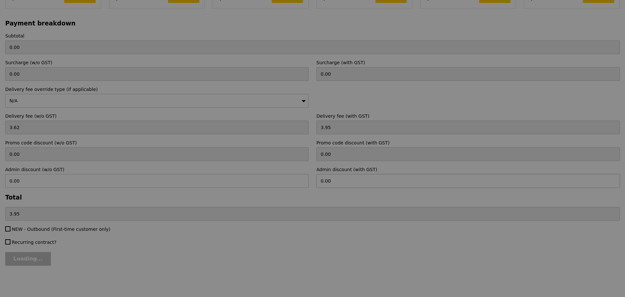
type input "Update"
type input "5.23"
type input "5.70"
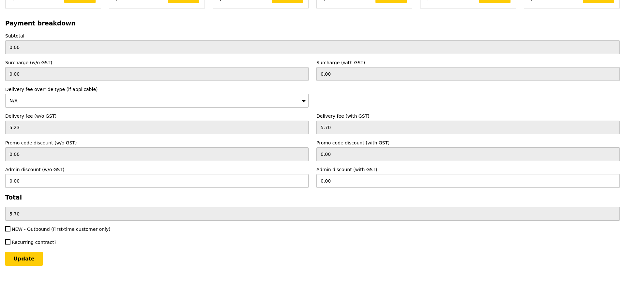
click at [26, 263] on input "Update" at bounding box center [24, 259] width 38 height 14
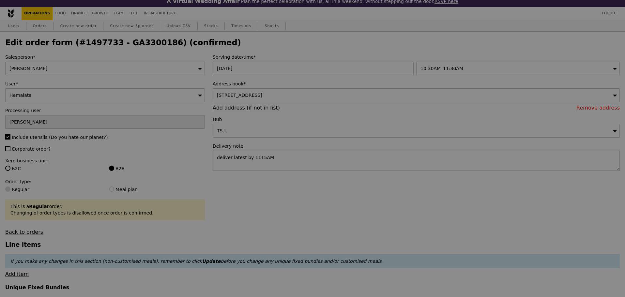
scroll to position [0, 0]
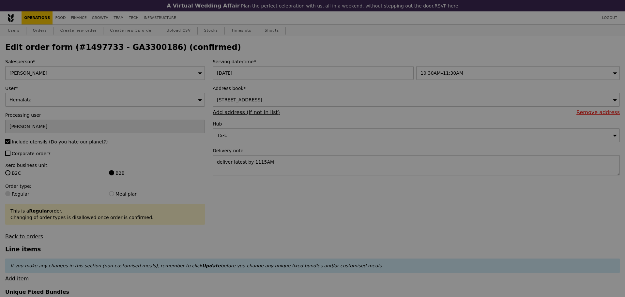
type input "Update"
type input "185.50"
type input "3.62"
type input "3.95"
type input "189.45"
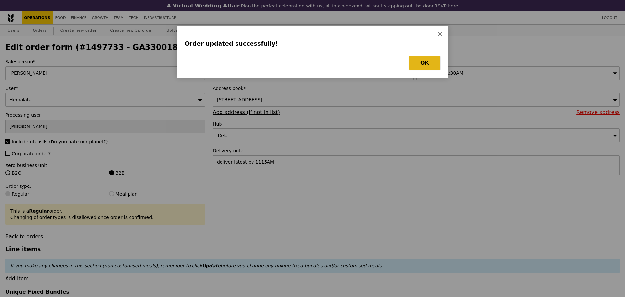
drag, startPoint x: 416, startPoint y: 65, endPoint x: 424, endPoint y: 65, distance: 8.8
click at [423, 65] on button "OK" at bounding box center [424, 63] width 31 height 14
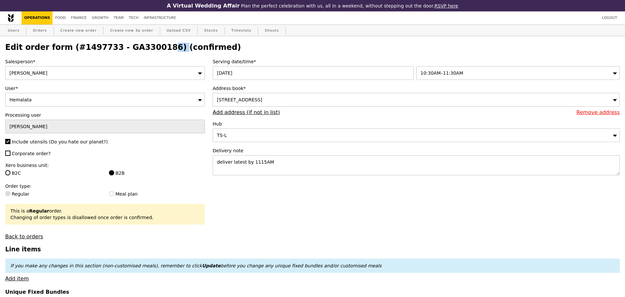
drag, startPoint x: 114, startPoint y: 48, endPoint x: 137, endPoint y: 50, distance: 22.6
click at [137, 50] on h2 "Edit order form (#1497733 - GA3300186) (confirmed)" at bounding box center [312, 47] width 615 height 9
click at [116, 49] on h2 "Edit order form (#1497733 - GA3300186) (confirmed)" at bounding box center [312, 47] width 615 height 9
drag, startPoint x: 111, startPoint y: 49, endPoint x: 152, endPoint y: 50, distance: 41.1
click at [152, 50] on h2 "Edit order form (#1497733 - GA3300186) (confirmed)" at bounding box center [312, 47] width 615 height 9
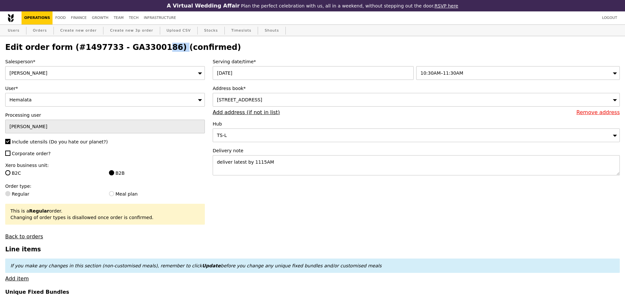
copy h2 "GA3300186"
click at [42, 32] on link "Orders" at bounding box center [39, 31] width 19 height 12
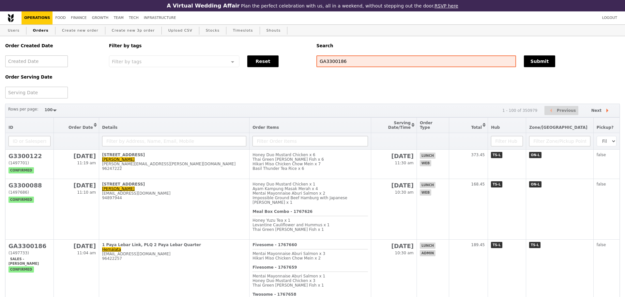
select select "100"
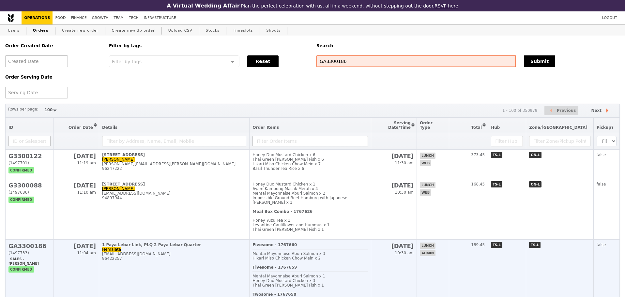
type input "GA3300186"
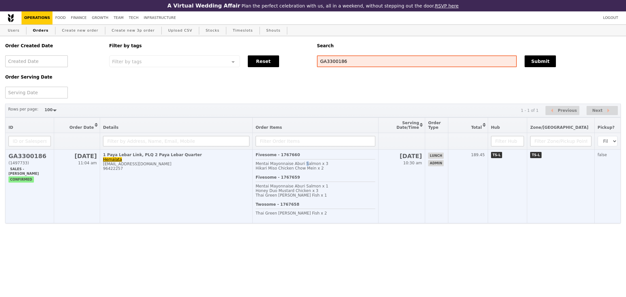
click at [315, 166] on span "Mentai Mayonnaise Aburi Salmon x 3" at bounding box center [292, 163] width 73 height 5
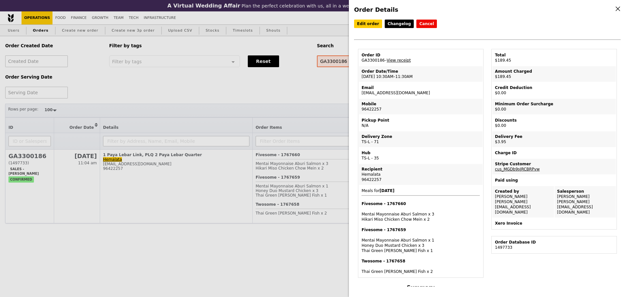
click at [396, 66] on td "Order ID GA3300186 – View receipt" at bounding box center [421, 58] width 124 height 16
click at [397, 63] on link "View receipt" at bounding box center [399, 60] width 24 height 5
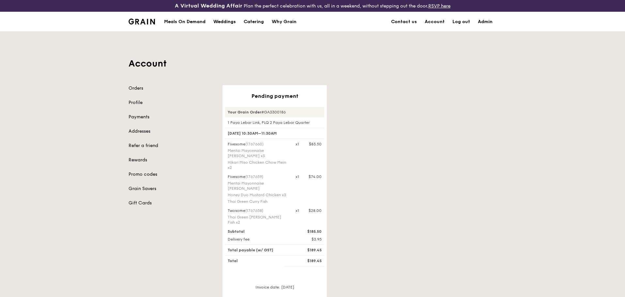
click at [437, 110] on div "Pending payment Your Grain Order #GA3300186 1 Paya Lebar Link, PLQ 2 Paya Lebar…" at bounding box center [360, 203] width 282 height 236
